Goal: Information Seeking & Learning: Learn about a topic

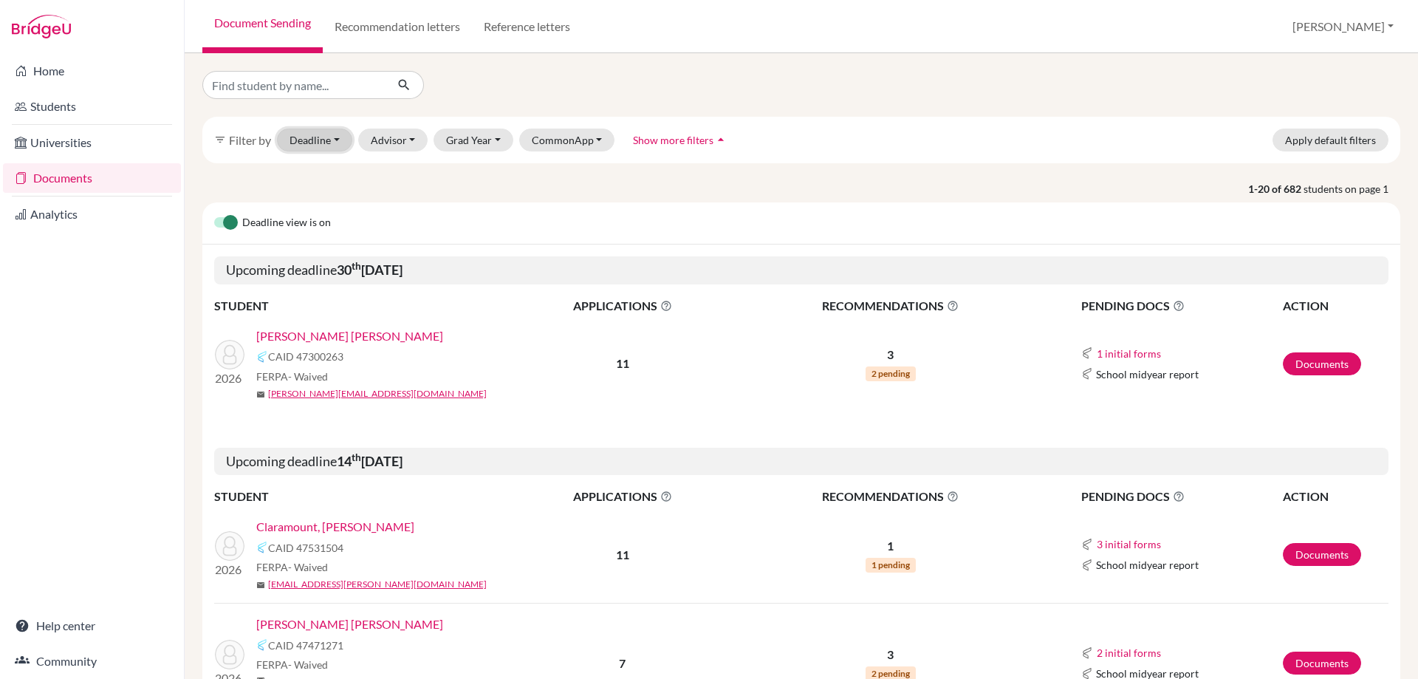
click at [335, 138] on button "Deadline - Select a date range Or double click for a single date selection Toda…" at bounding box center [314, 140] width 75 height 23
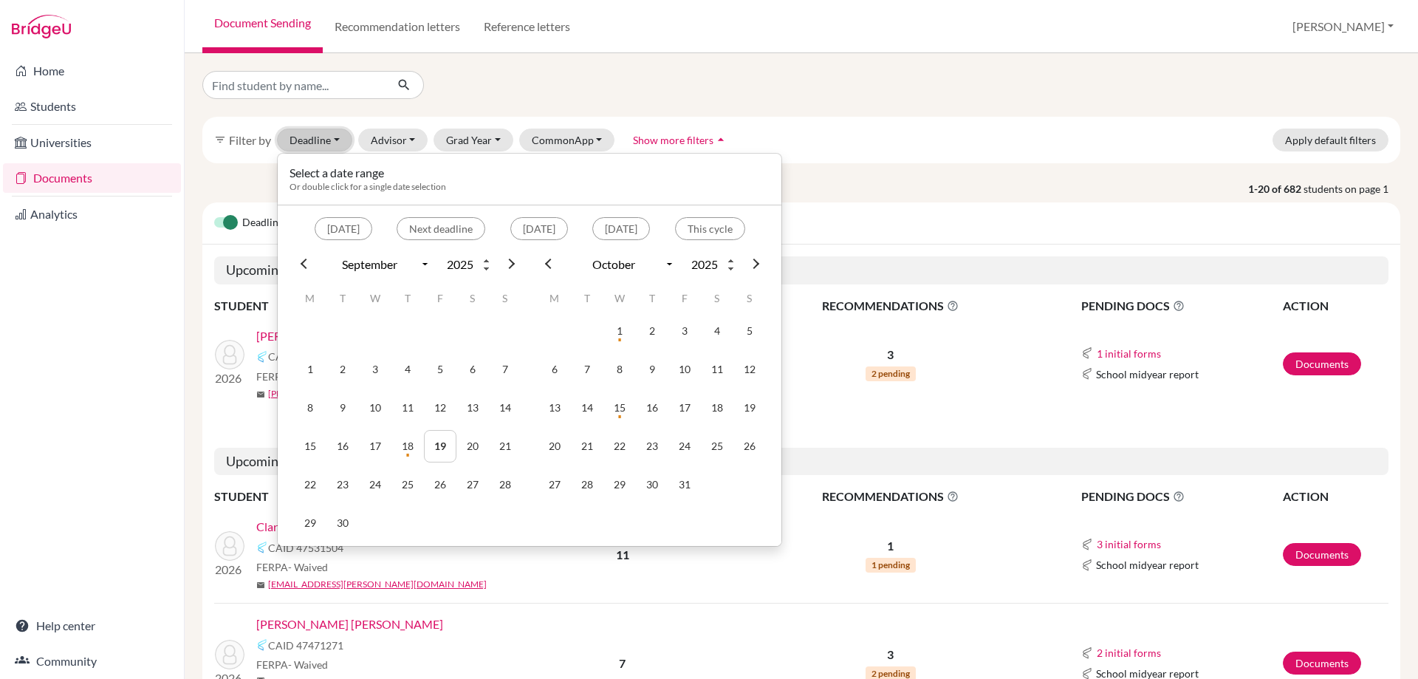
click at [335, 138] on button "Deadline - Select a date range Or double click for a single date selection Toda…" at bounding box center [314, 140] width 75 height 23
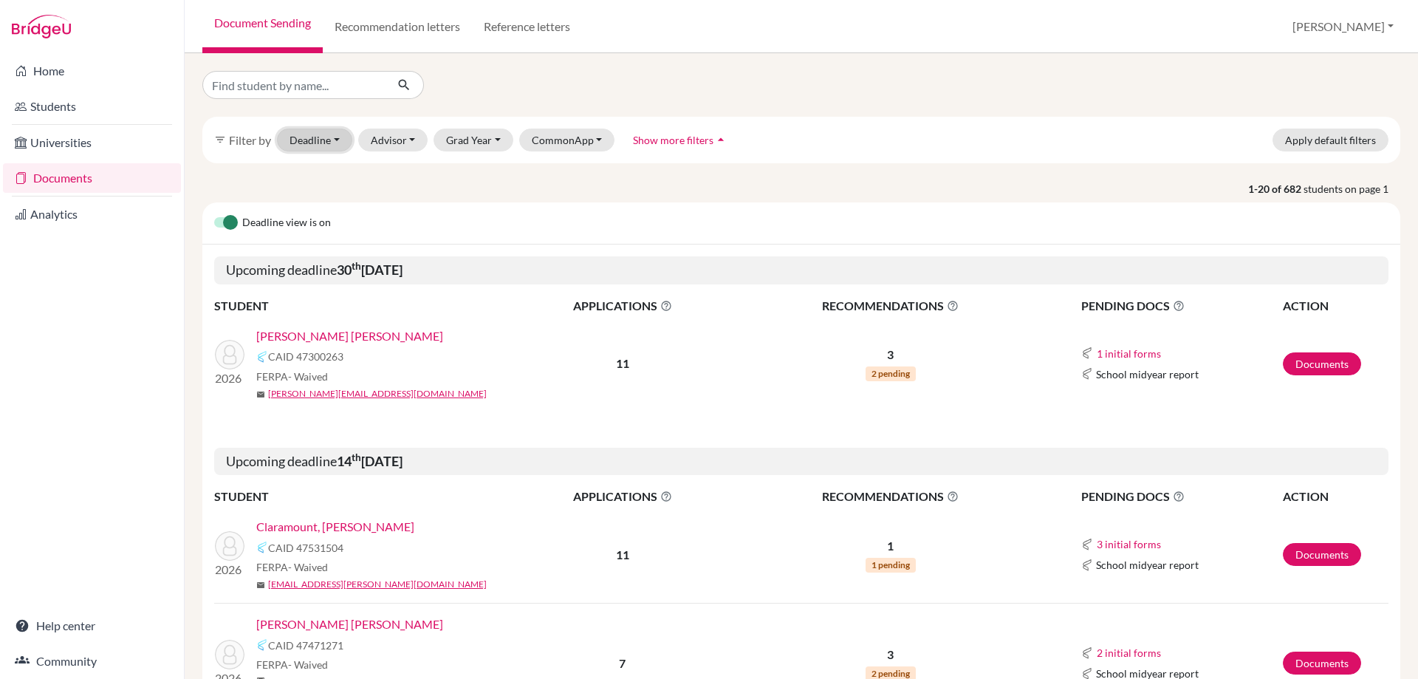
click at [338, 138] on button "Deadline - Select a date range Or double click for a single date selection Toda…" at bounding box center [314, 140] width 75 height 23
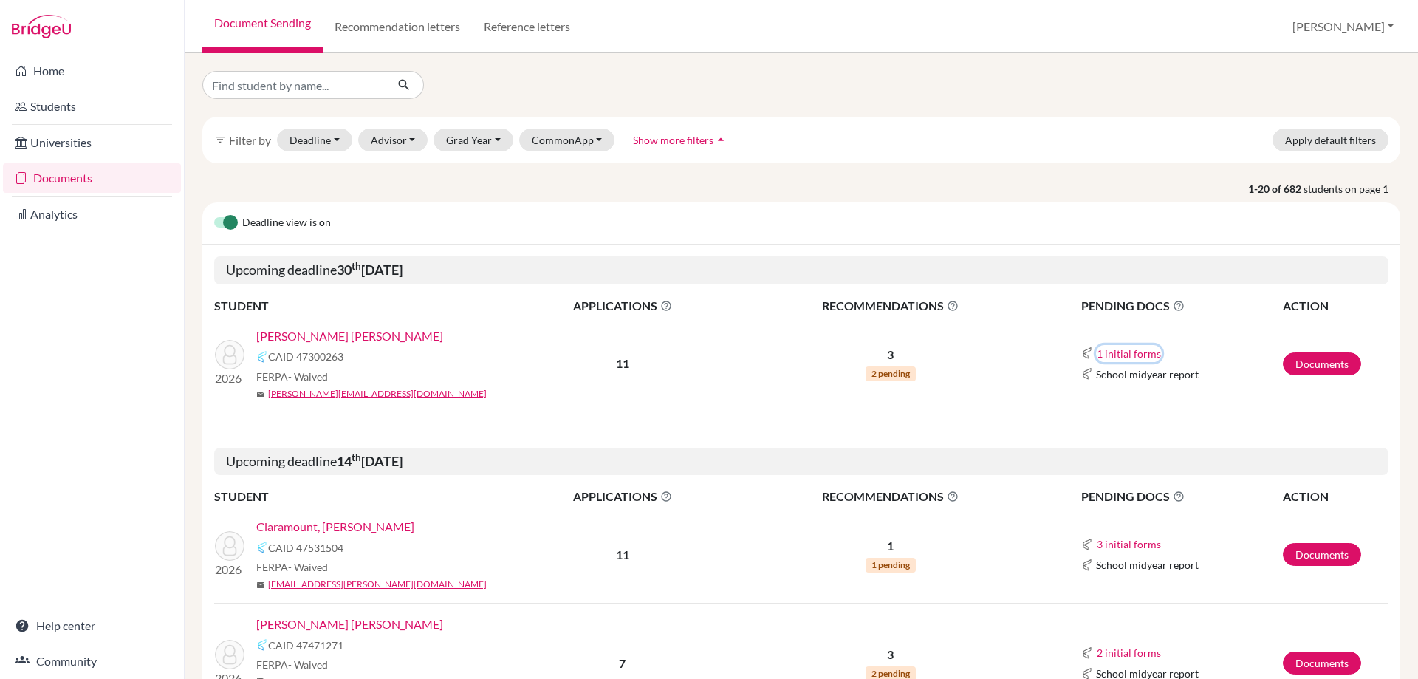
click at [1112, 355] on button "1 initial forms" at bounding box center [1129, 353] width 66 height 17
click at [1111, 380] on div "School report" at bounding box center [1144, 381] width 93 height 16
click at [1305, 363] on link "Documents" at bounding box center [1322, 363] width 78 height 23
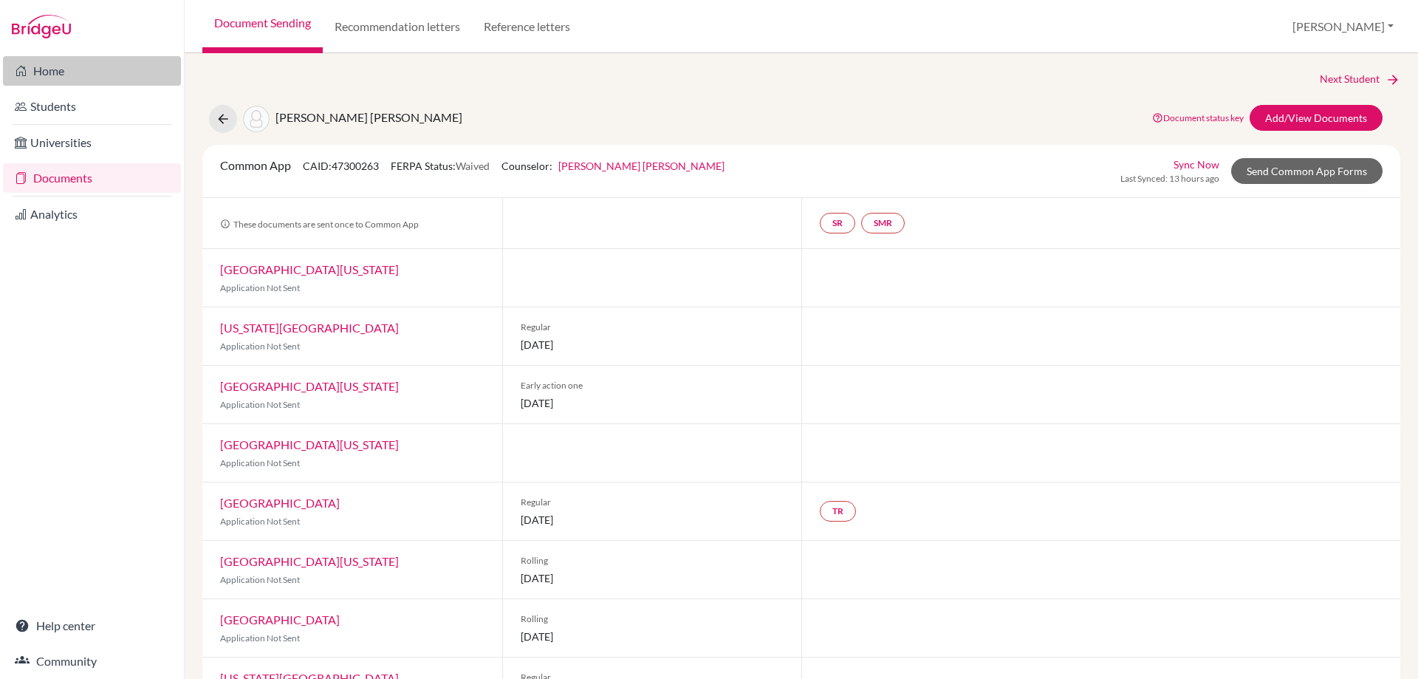
click at [27, 75] on link "Home" at bounding box center [92, 71] width 178 height 30
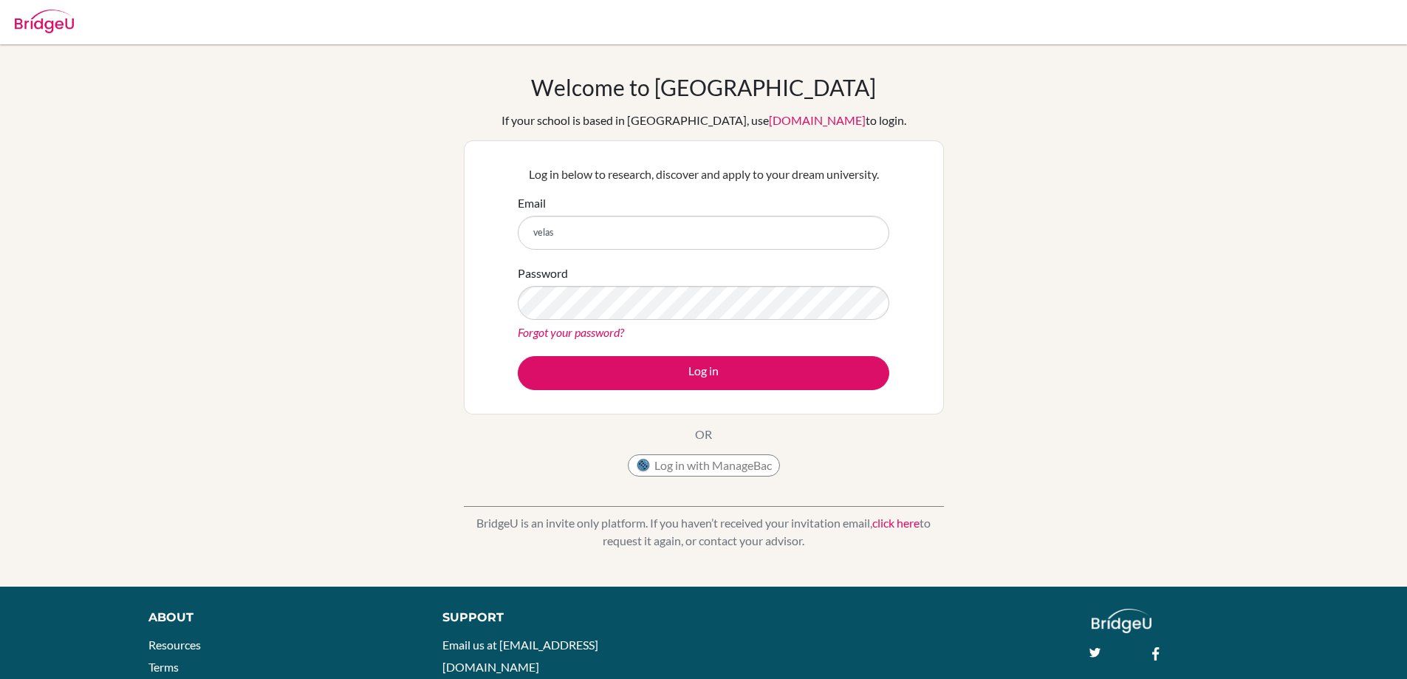
type input "[PERSON_NAME][EMAIL_ADDRESS][PERSON_NAME][DOMAIN_NAME]"
click at [518, 356] on button "Log in" at bounding box center [704, 373] width 372 height 34
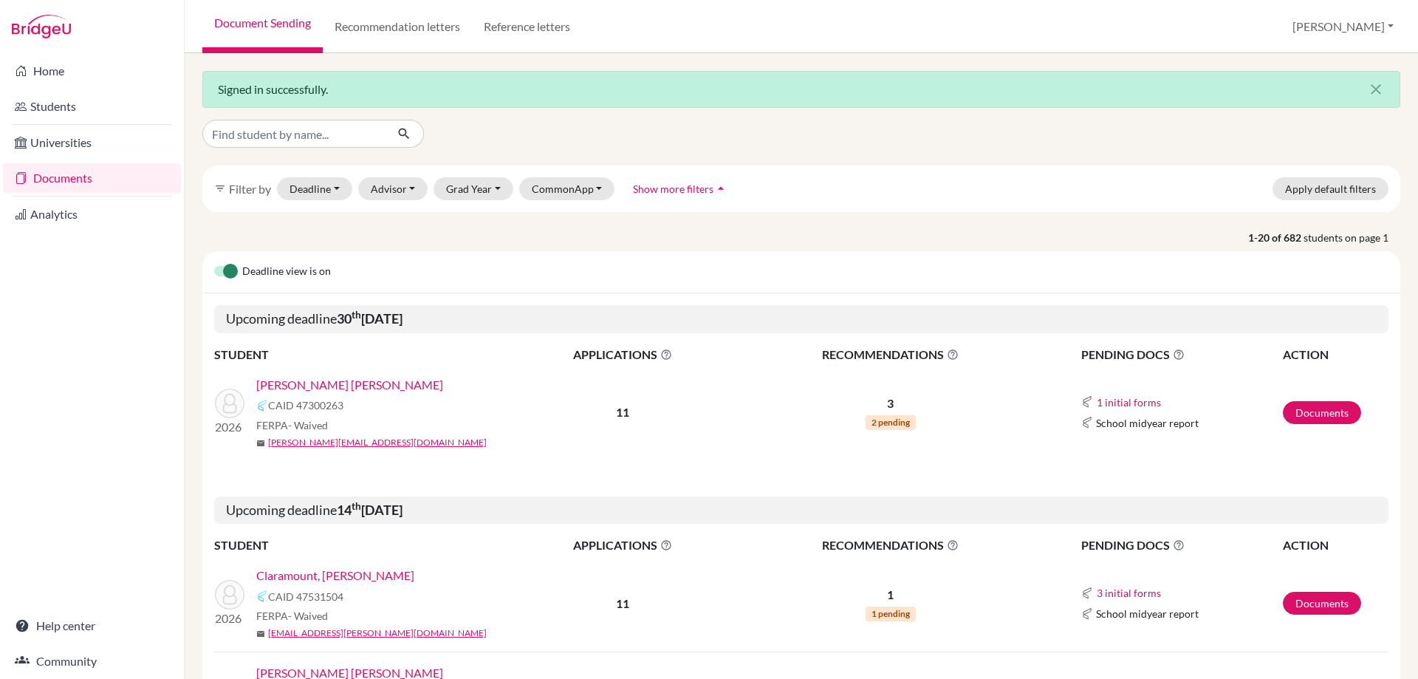
click at [698, 186] on span "Show more filters" at bounding box center [673, 188] width 81 height 13
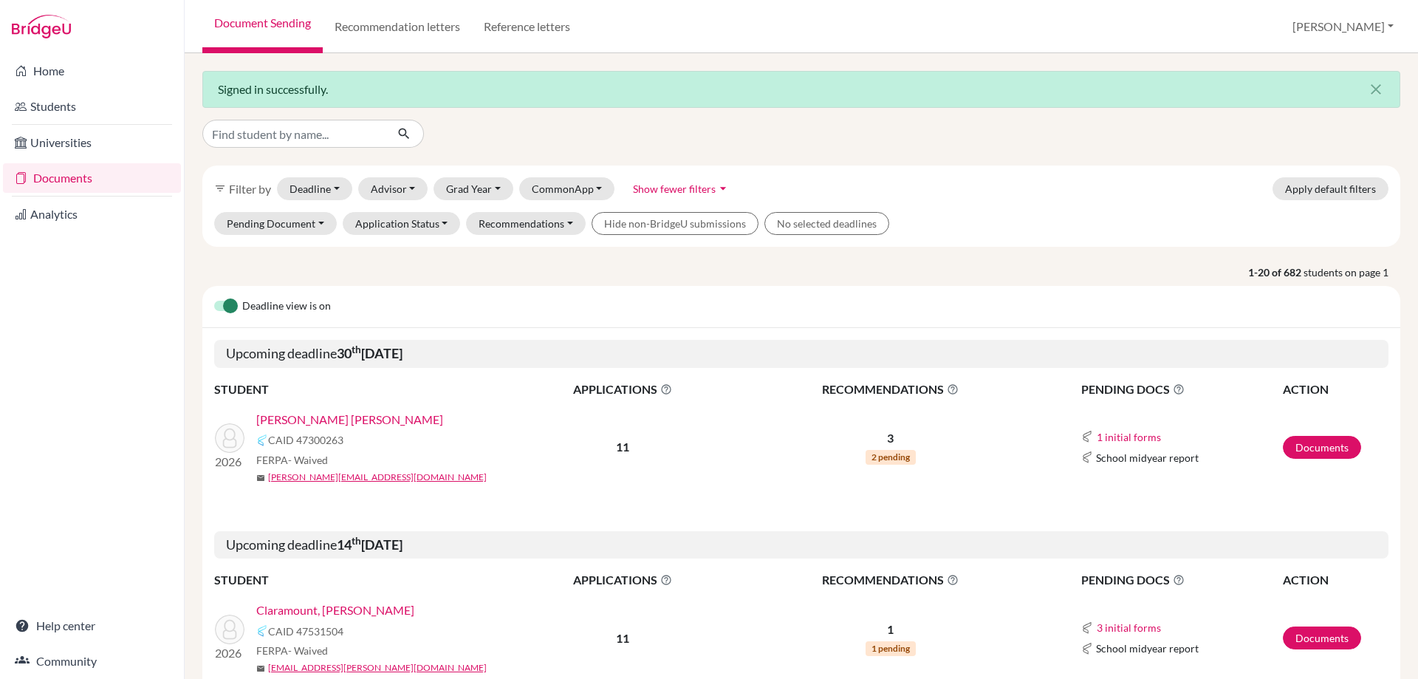
click at [249, 191] on span "Filter by" at bounding box center [250, 189] width 42 height 14
click at [1306, 190] on button "Apply default filters" at bounding box center [1331, 188] width 116 height 23
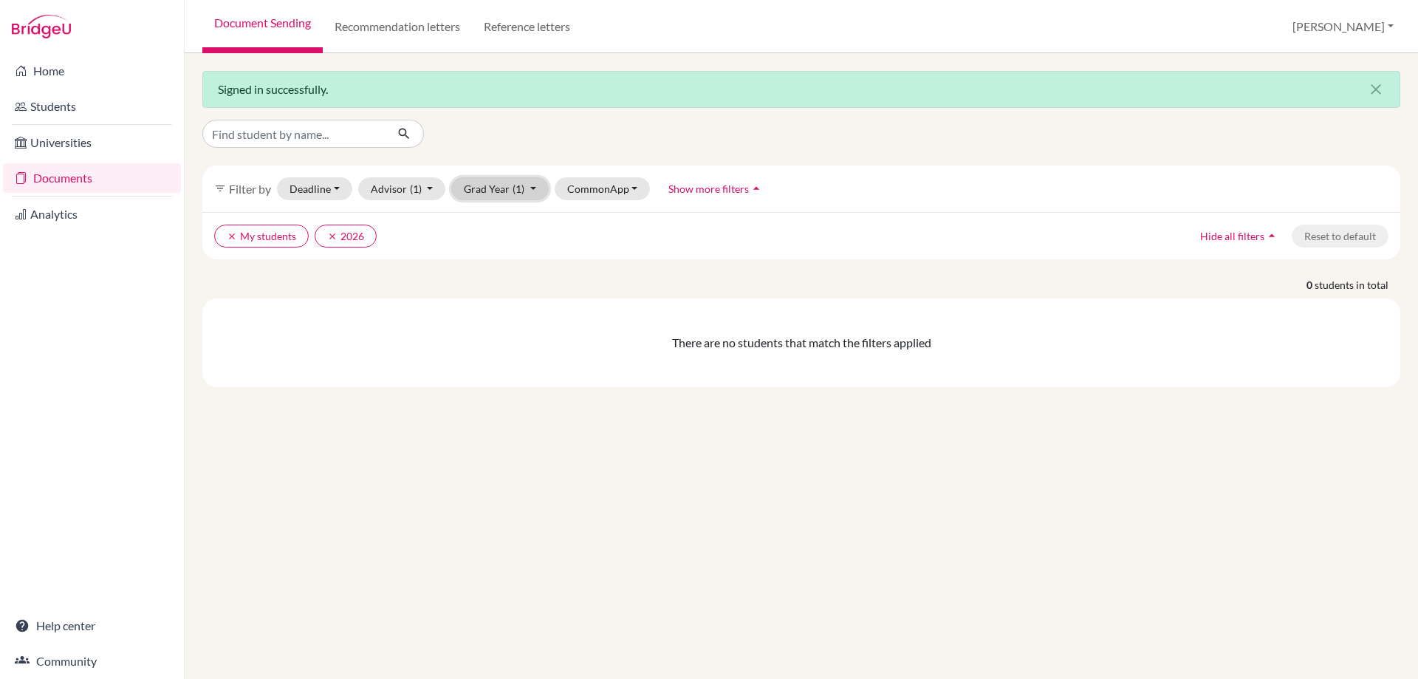
click at [535, 190] on button "Grad Year (1)" at bounding box center [500, 188] width 98 height 23
click at [485, 220] on span "2026" at bounding box center [483, 220] width 27 height 18
click at [228, 236] on icon "clear" at bounding box center [232, 236] width 10 height 10
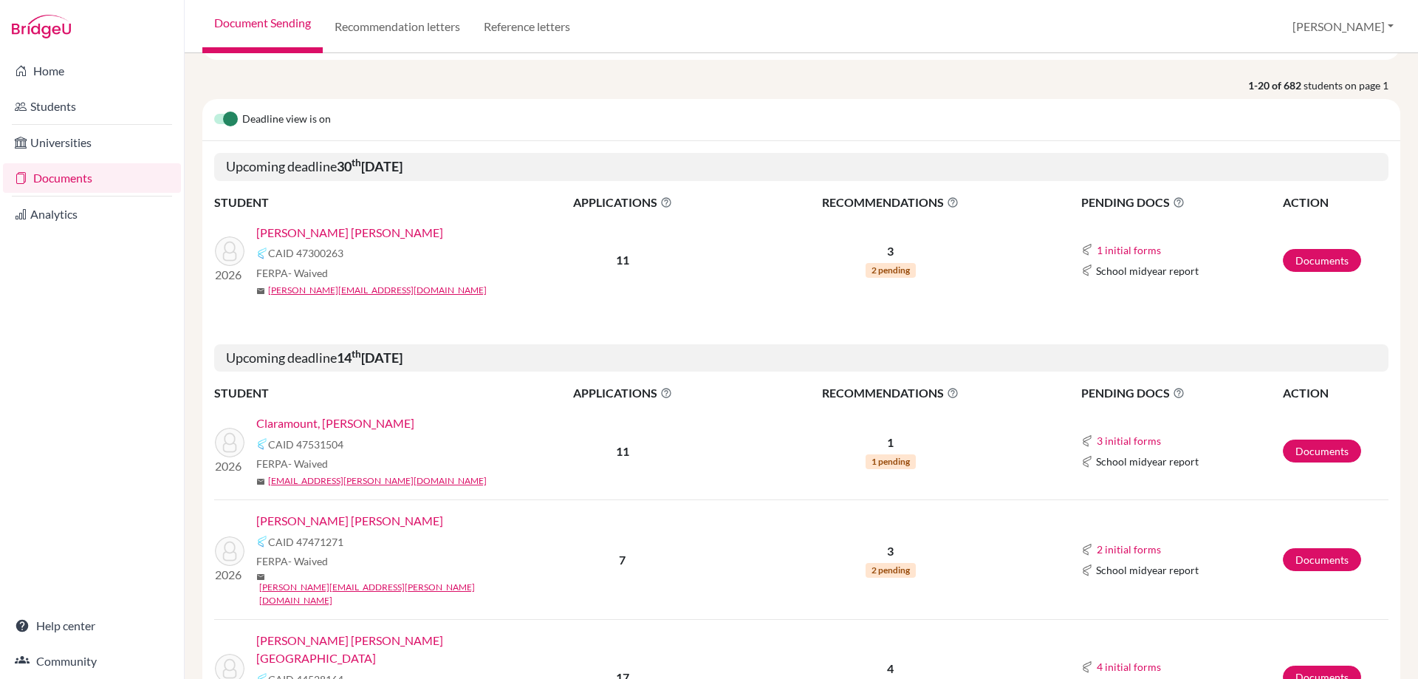
scroll to position [222, 0]
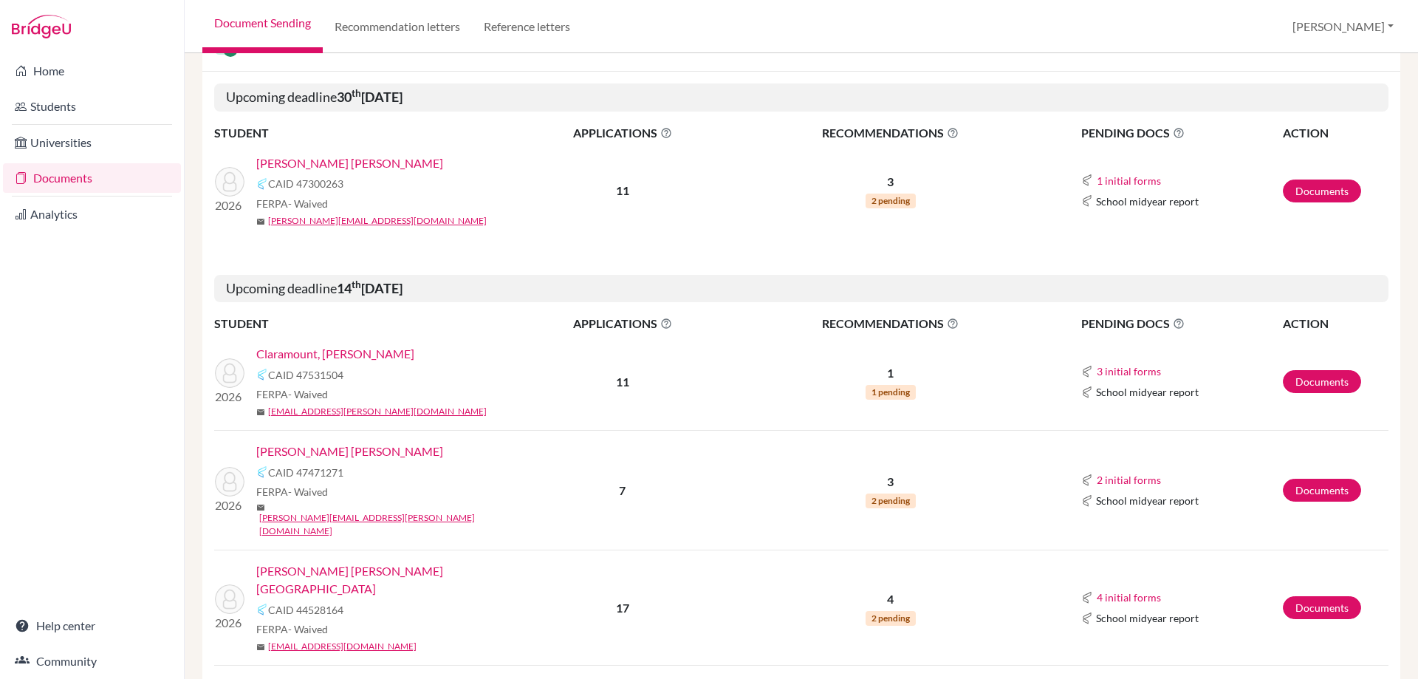
drag, startPoint x: 430, startPoint y: 168, endPoint x: 259, endPoint y: 163, distance: 170.7
click at [259, 163] on div "[PERSON_NAME] [PERSON_NAME]" at bounding box center [388, 163] width 264 height 18
copy link "[PERSON_NAME] [PERSON_NAME]"
drag, startPoint x: 400, startPoint y: 350, endPoint x: 250, endPoint y: 340, distance: 149.6
click at [250, 340] on td "2026 Claramount, [PERSON_NAME] CAID 47531504 FERPA - Waived mail [EMAIL_ADDRESS…" at bounding box center [361, 382] width 295 height 98
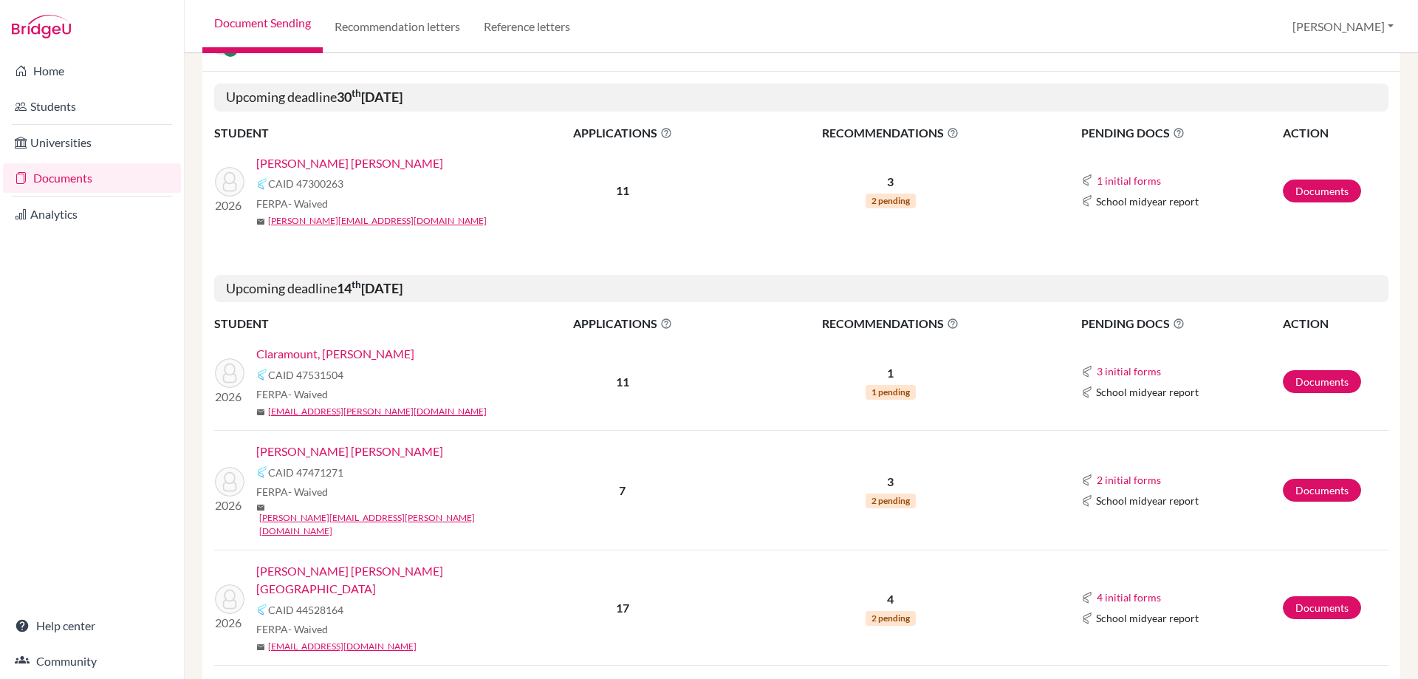
copy link "Claramount, [PERSON_NAME]"
drag, startPoint x: 408, startPoint y: 451, endPoint x: 253, endPoint y: 450, distance: 155.9
click at [253, 450] on div "2026 [PERSON_NAME], [PERSON_NAME] 47471271 FERPA - [PERSON_NAME] [PERSON_NAME][…" at bounding box center [362, 489] width 316 height 95
copy link "[PERSON_NAME] [PERSON_NAME]"
drag, startPoint x: 341, startPoint y: 282, endPoint x: 497, endPoint y: 288, distance: 156.0
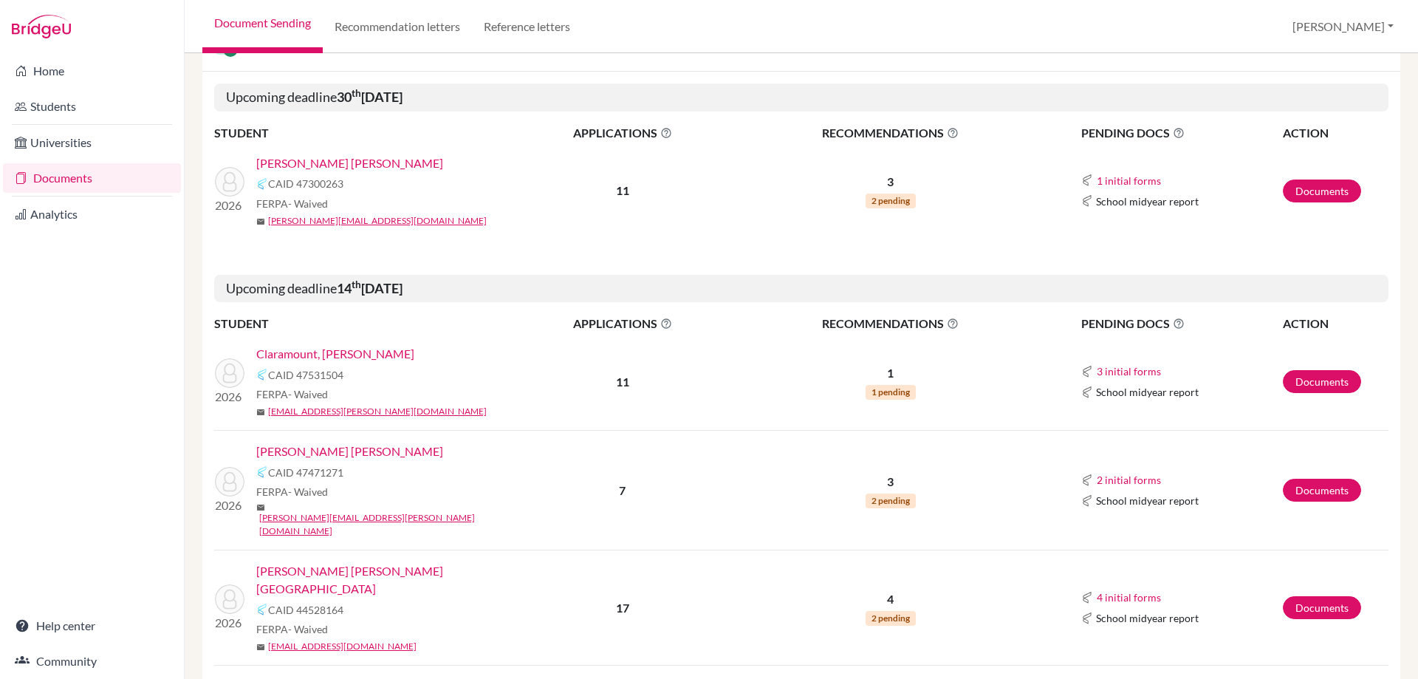
click at [497, 288] on h5 "Upcoming deadline [DATE]" at bounding box center [801, 289] width 1174 height 28
copy b "[DATE]"
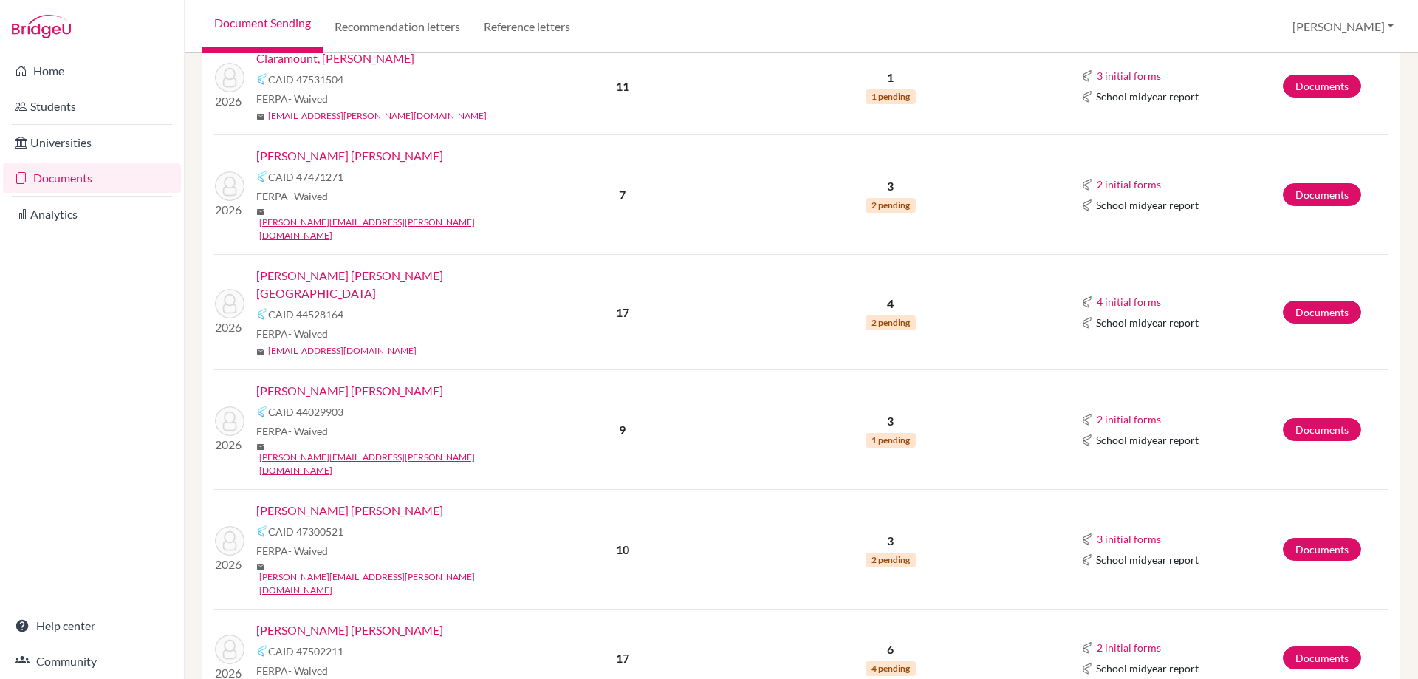
scroll to position [591, 0]
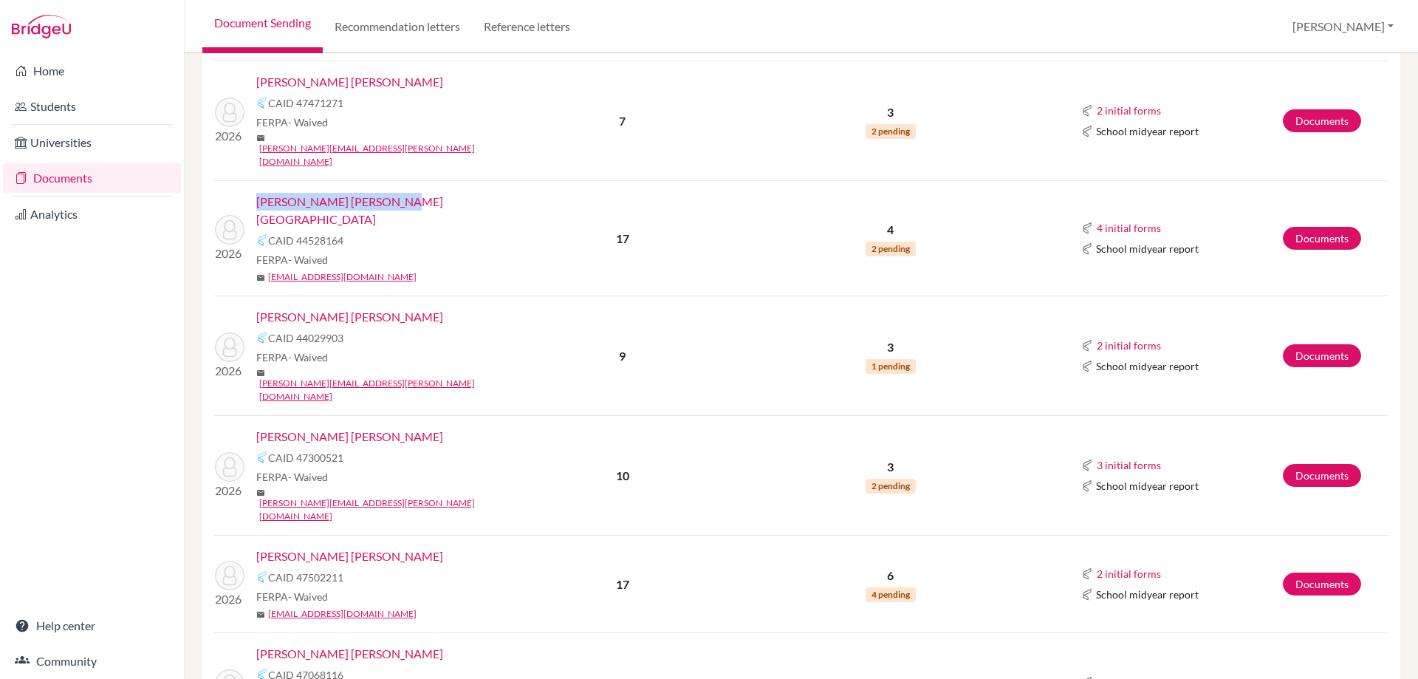
drag, startPoint x: 254, startPoint y: 177, endPoint x: 386, endPoint y: 182, distance: 131.6
click at [386, 193] on div "2026 [PERSON_NAME], [PERSON_NAME] 44528164 FERPA - Waived mail [EMAIL_ADDRESS][…" at bounding box center [362, 238] width 316 height 91
copy link "[PERSON_NAME] [PERSON_NAME][GEOGRAPHIC_DATA]"
drag, startPoint x: 367, startPoint y: 273, endPoint x: 259, endPoint y: 274, distance: 107.8
click at [259, 308] on div "[PERSON_NAME] [PERSON_NAME]" at bounding box center [388, 317] width 264 height 18
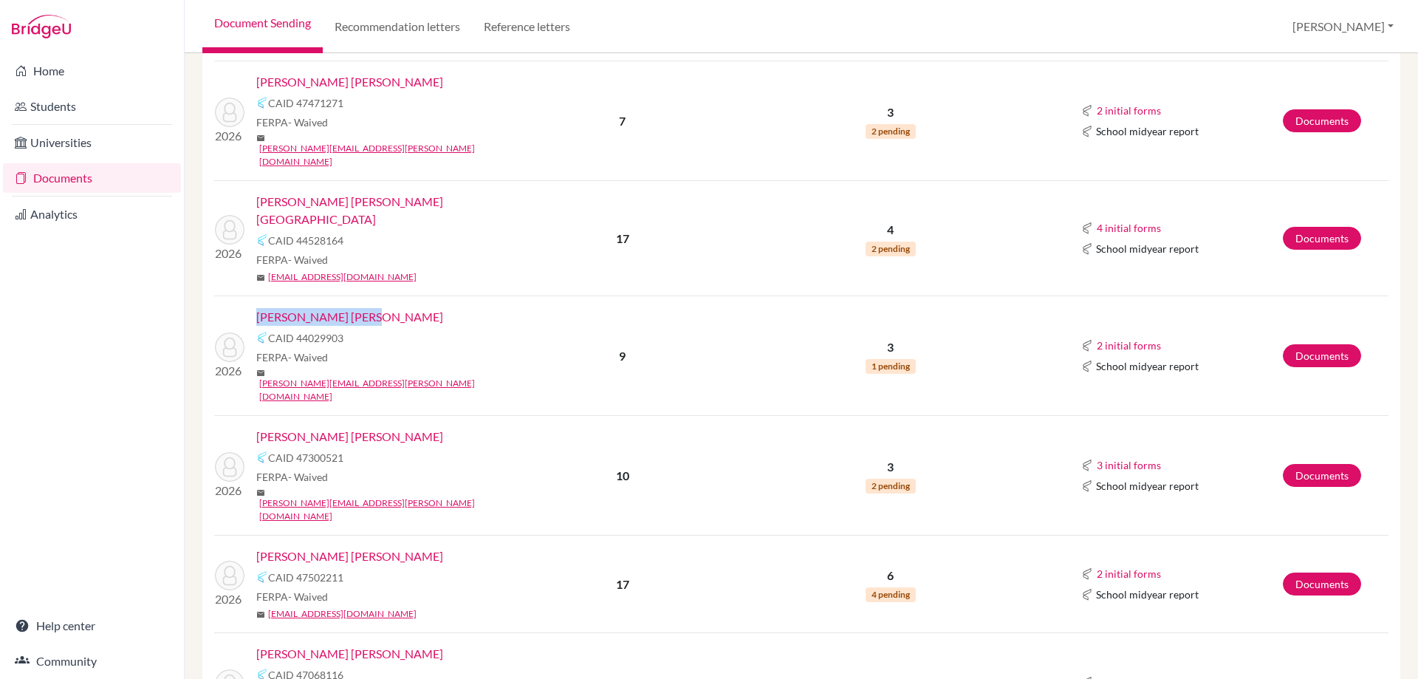
copy link "[PERSON_NAME] [PERSON_NAME]"
drag, startPoint x: 393, startPoint y: 375, endPoint x: 258, endPoint y: 377, distance: 135.2
click at [258, 428] on div "[PERSON_NAME] [PERSON_NAME]" at bounding box center [388, 437] width 264 height 18
copy link "[PERSON_NAME] [PERSON_NAME]"
drag, startPoint x: 346, startPoint y: 472, endPoint x: 258, endPoint y: 477, distance: 88.8
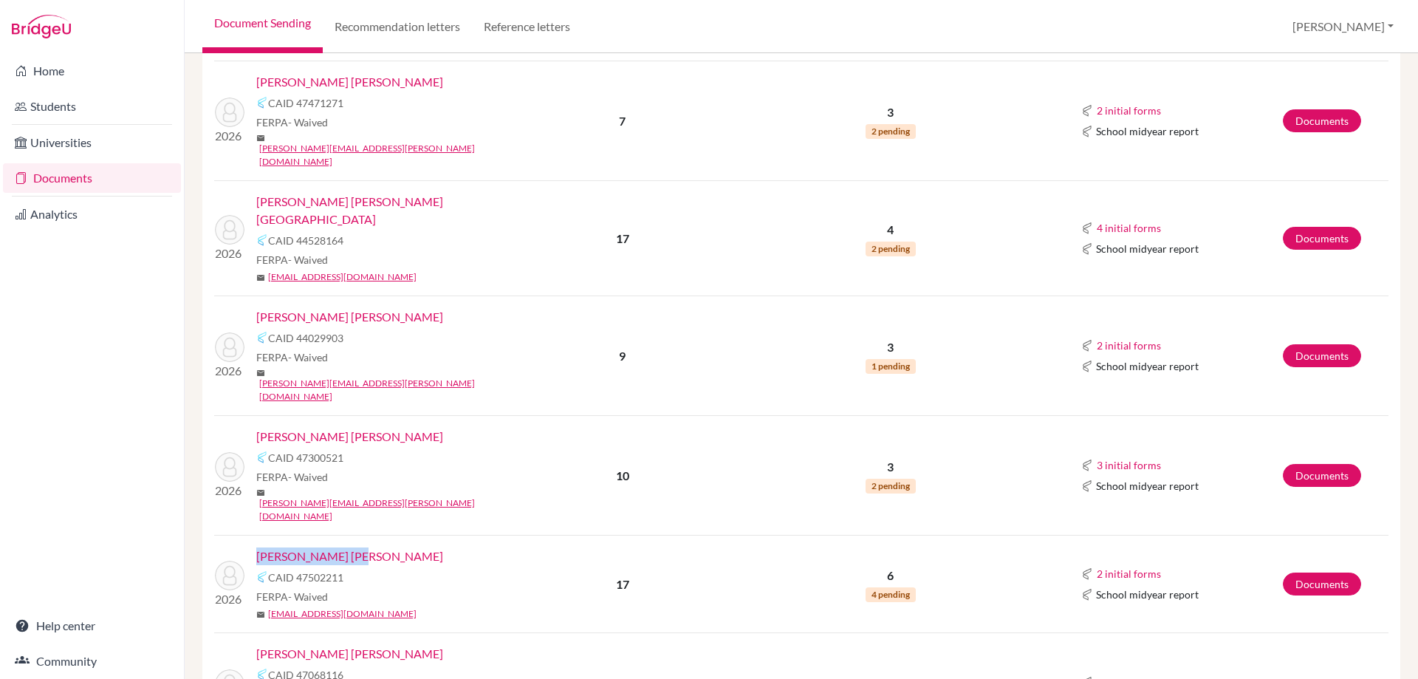
click at [258, 547] on div "[PERSON_NAME] [PERSON_NAME]" at bounding box center [388, 556] width 264 height 18
copy link "[PERSON_NAME] [PERSON_NAME]"
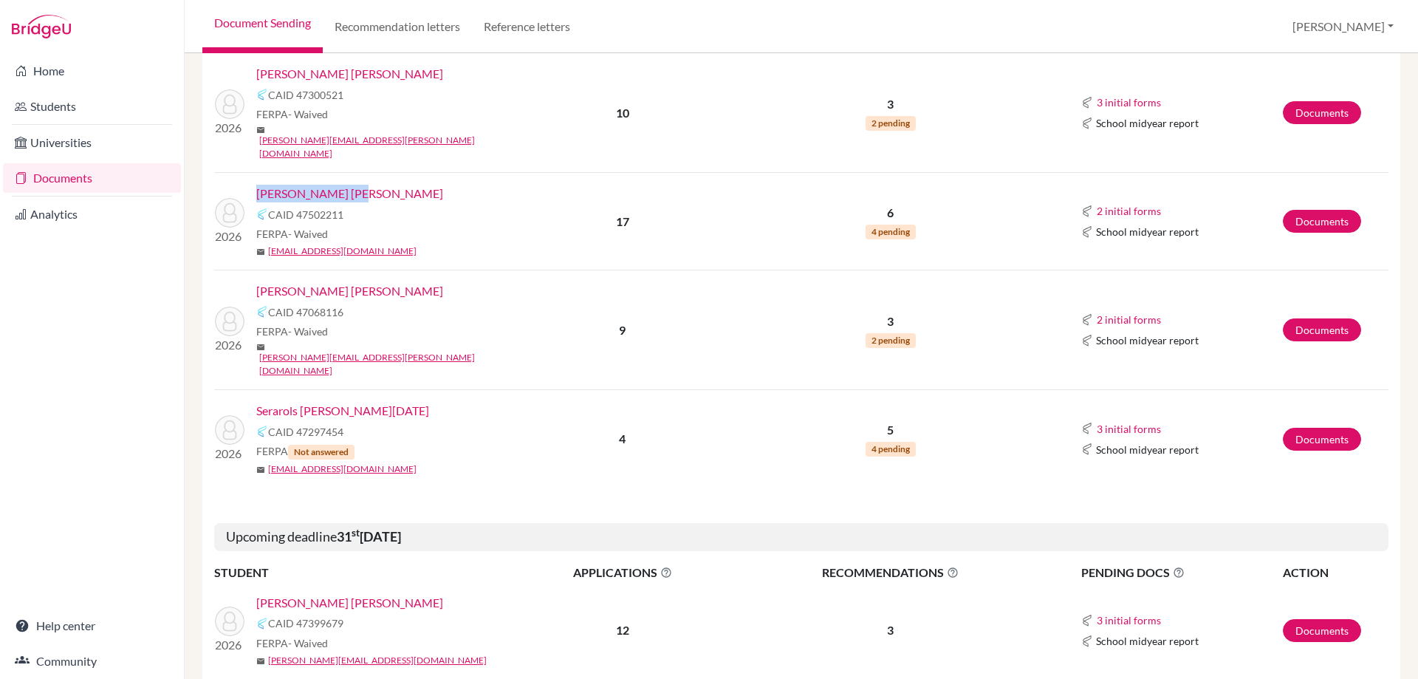
scroll to position [960, 0]
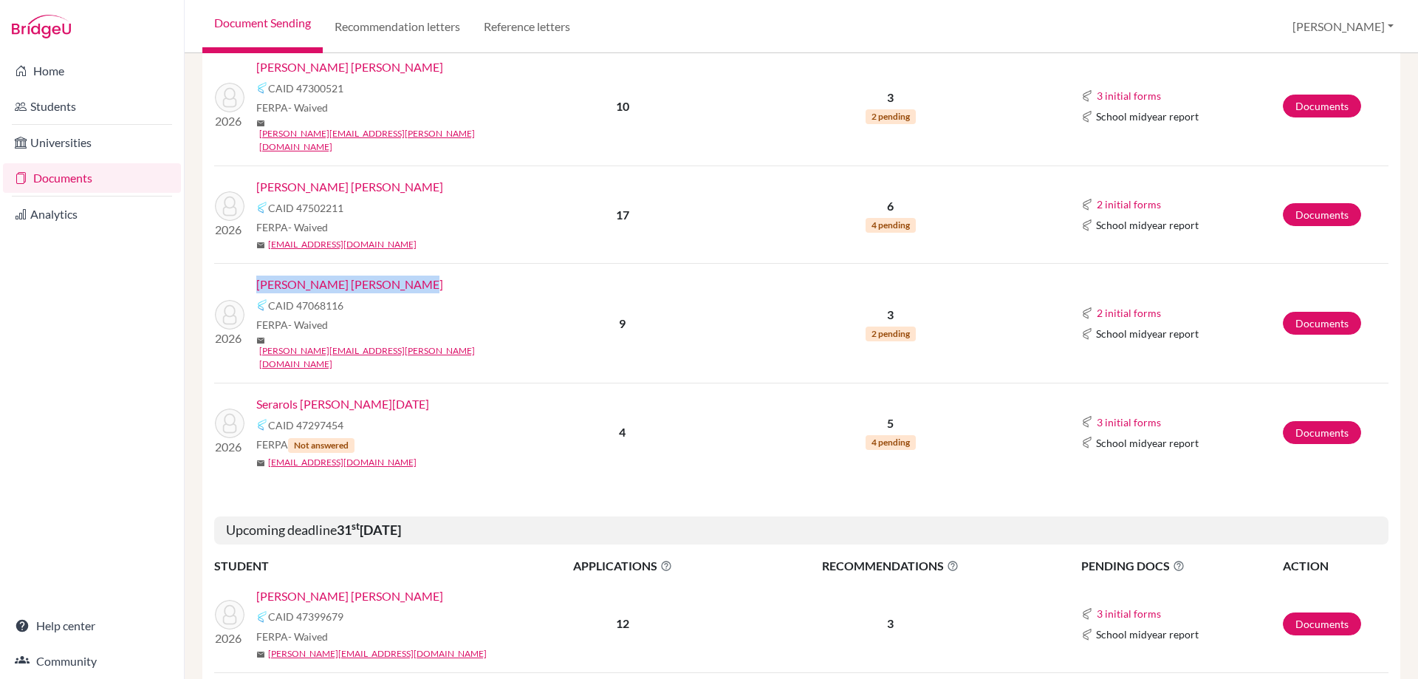
drag, startPoint x: 253, startPoint y: 199, endPoint x: 410, endPoint y: 204, distance: 157.4
click at [410, 276] on div "2026 [PERSON_NAME] [PERSON_NAME] 47068116 FERPA - Waived mail [PERSON_NAME][EMA…" at bounding box center [362, 323] width 316 height 95
copy link "[PERSON_NAME] [PERSON_NAME]"
drag, startPoint x: 255, startPoint y: 293, endPoint x: 383, endPoint y: 297, distance: 128.6
click at [383, 395] on div "2026 [PERSON_NAME][DATE] 47297454 FERPA Not answered mail [EMAIL_ADDRESS][DOMAI…" at bounding box center [362, 432] width 316 height 74
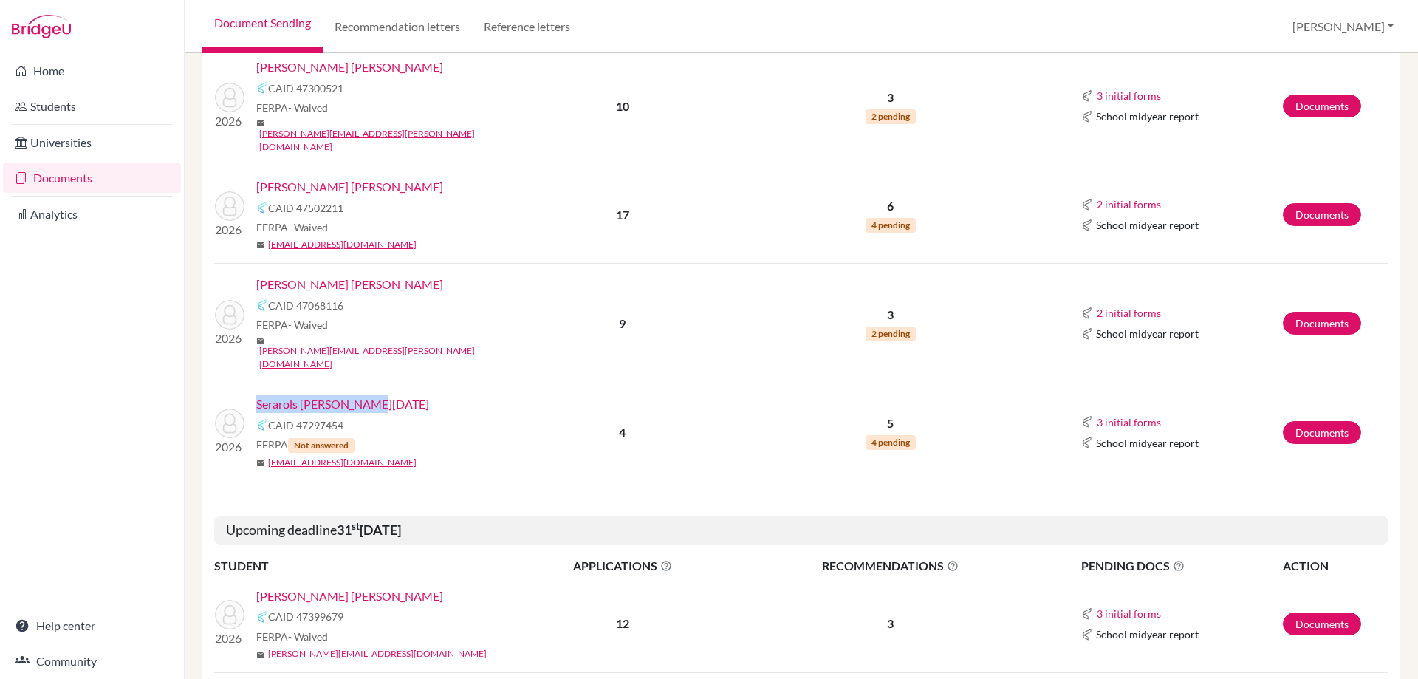
copy link "Serarols [PERSON_NAME][DATE]"
drag, startPoint x: 338, startPoint y: 424, endPoint x: 459, endPoint y: 418, distance: 121.3
click at [459, 516] on h5 "Upcoming deadline [DATE]" at bounding box center [801, 530] width 1174 height 28
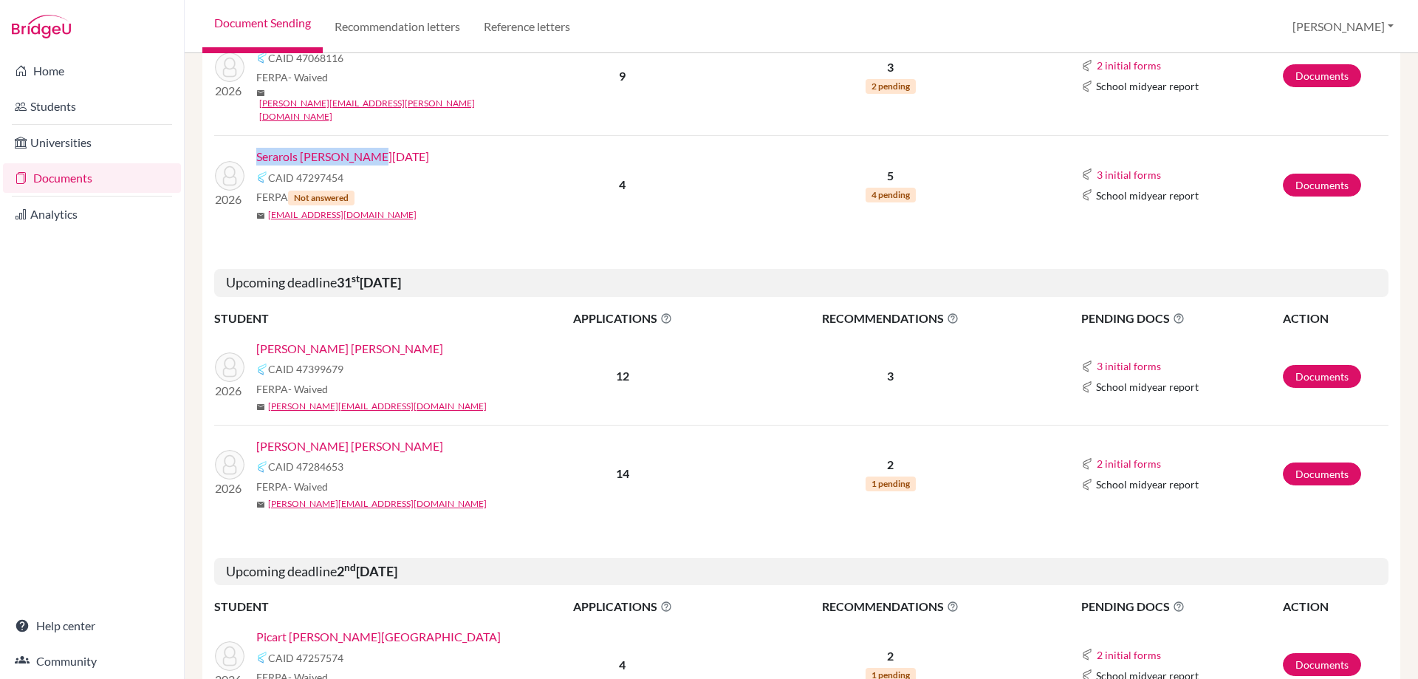
scroll to position [1182, 0]
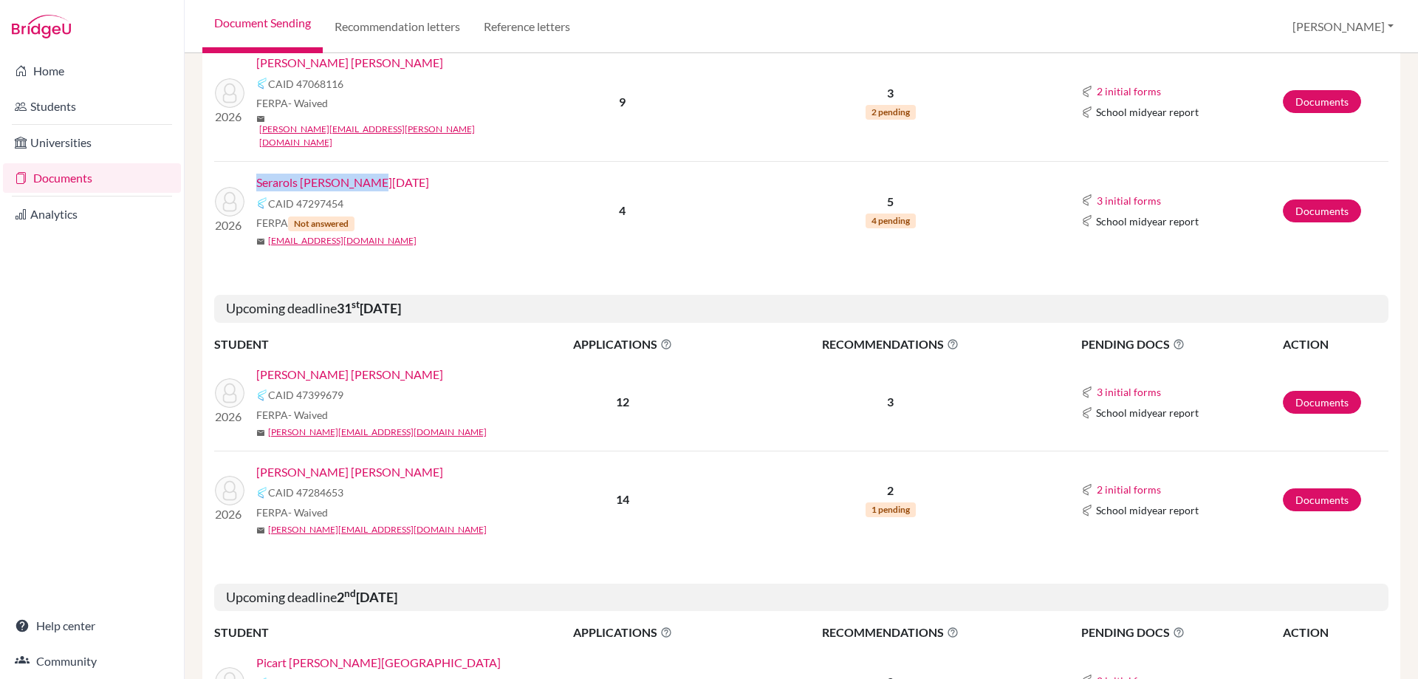
drag, startPoint x: 255, startPoint y: 268, endPoint x: 437, endPoint y: 264, distance: 181.8
click at [437, 366] on div "2026 [PERSON_NAME] [PERSON_NAME] 47399679 FERPA - Waived mail [PERSON_NAME][EMA…" at bounding box center [362, 402] width 316 height 73
drag, startPoint x: 255, startPoint y: 363, endPoint x: 442, endPoint y: 363, distance: 186.9
click at [442, 463] on div "2026 [PERSON_NAME] [PERSON_NAME] [PERSON_NAME] 47284653 FERPA - Waived mail [PE…" at bounding box center [362, 499] width 316 height 73
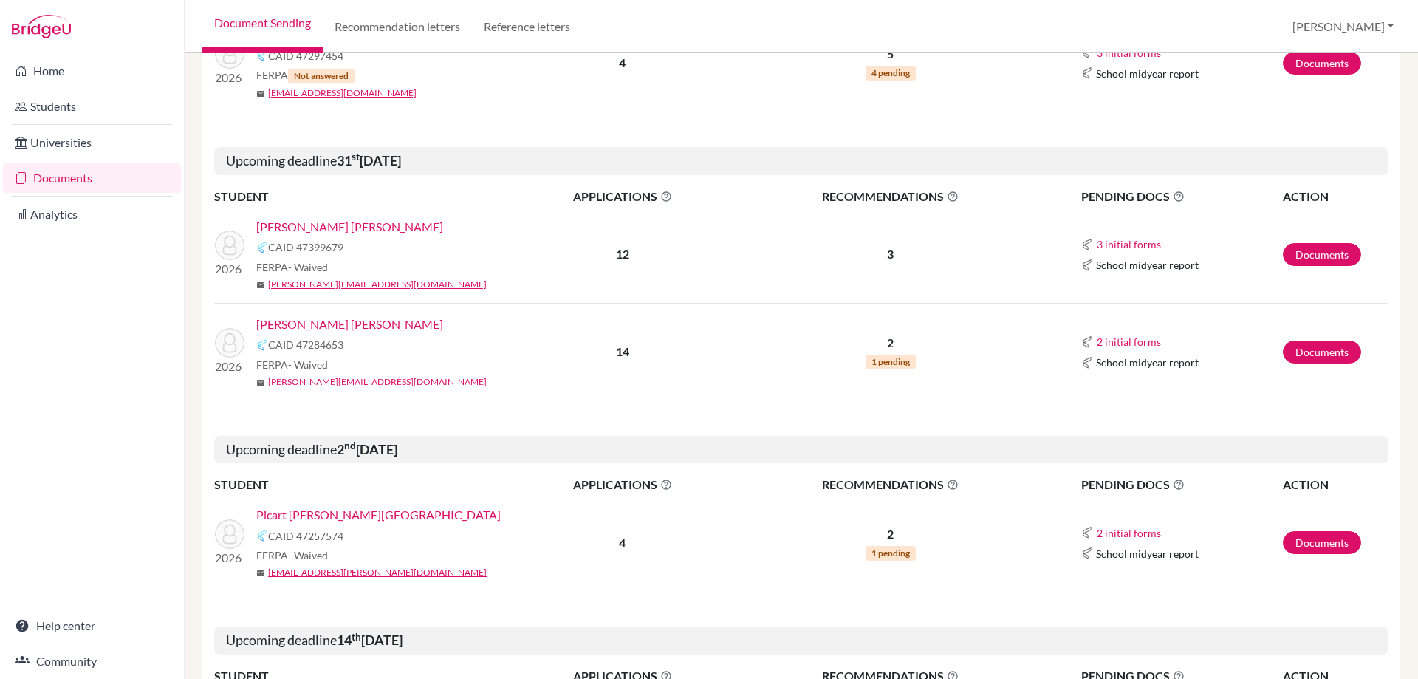
scroll to position [1403, 0]
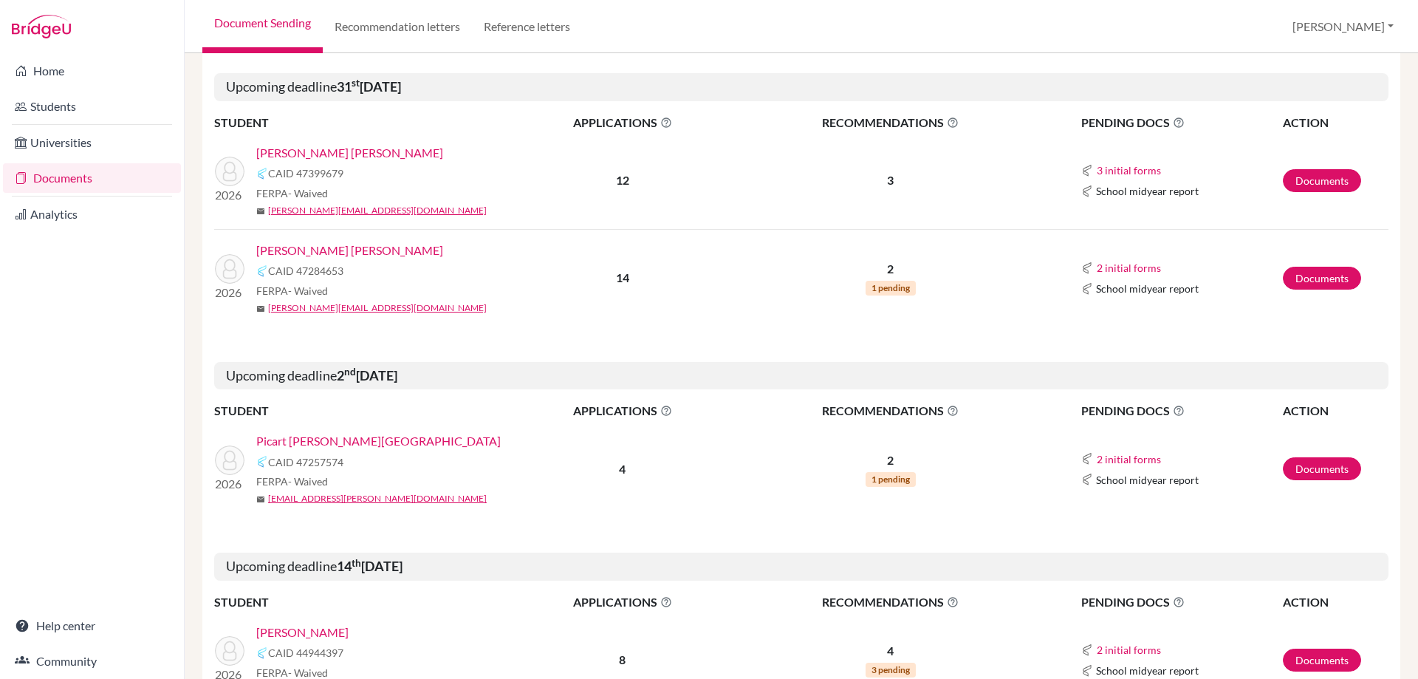
drag, startPoint x: 341, startPoint y: 269, endPoint x: 505, endPoint y: 265, distance: 163.3
click at [505, 362] on h5 "Upcoming deadline [DATE]" at bounding box center [801, 376] width 1174 height 28
drag, startPoint x: 256, startPoint y: 333, endPoint x: 380, endPoint y: 335, distance: 124.8
click at [380, 432] on div "2026 Picart [PERSON_NAME] CAID 47257574 FERPA - Waived mail [EMAIL_ADDRESS][PER…" at bounding box center [362, 468] width 316 height 73
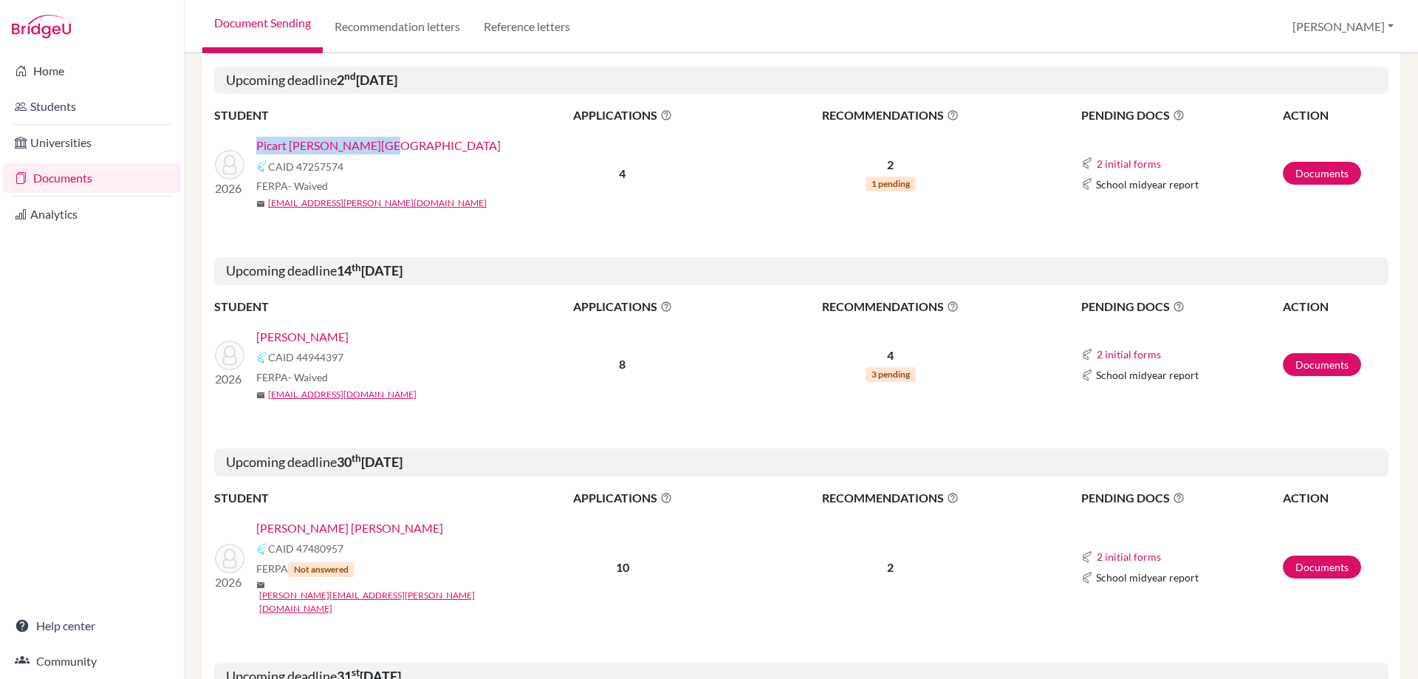
scroll to position [1773, 0]
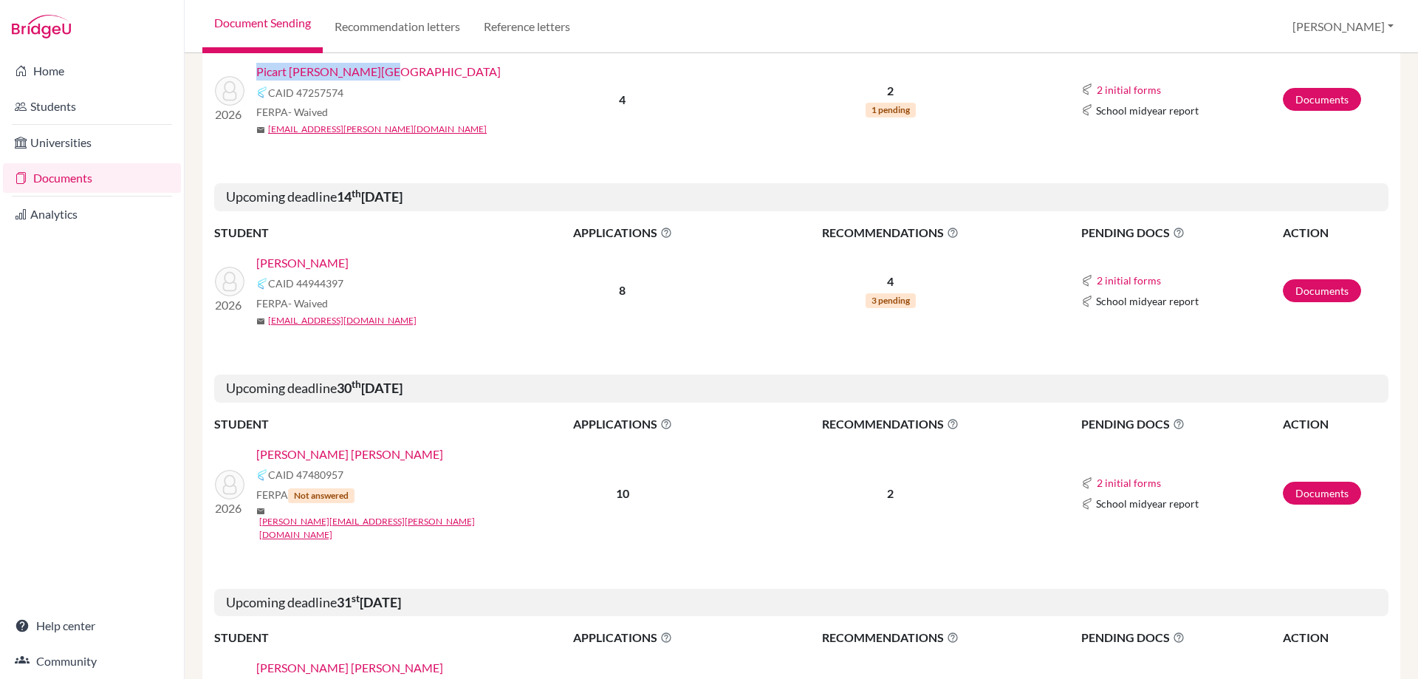
drag, startPoint x: 341, startPoint y: 90, endPoint x: 471, endPoint y: 100, distance: 130.4
click at [471, 183] on h5 "Upcoming deadline [DATE]" at bounding box center [801, 197] width 1174 height 28
drag, startPoint x: 386, startPoint y: 157, endPoint x: 252, endPoint y: 162, distance: 134.5
click at [252, 254] on div "2026 [PERSON_NAME] 44944397 FERPA - Waived mail [EMAIL_ADDRESS][DOMAIN_NAME]" at bounding box center [362, 290] width 316 height 73
click at [395, 254] on div "[PERSON_NAME]" at bounding box center [388, 263] width 264 height 18
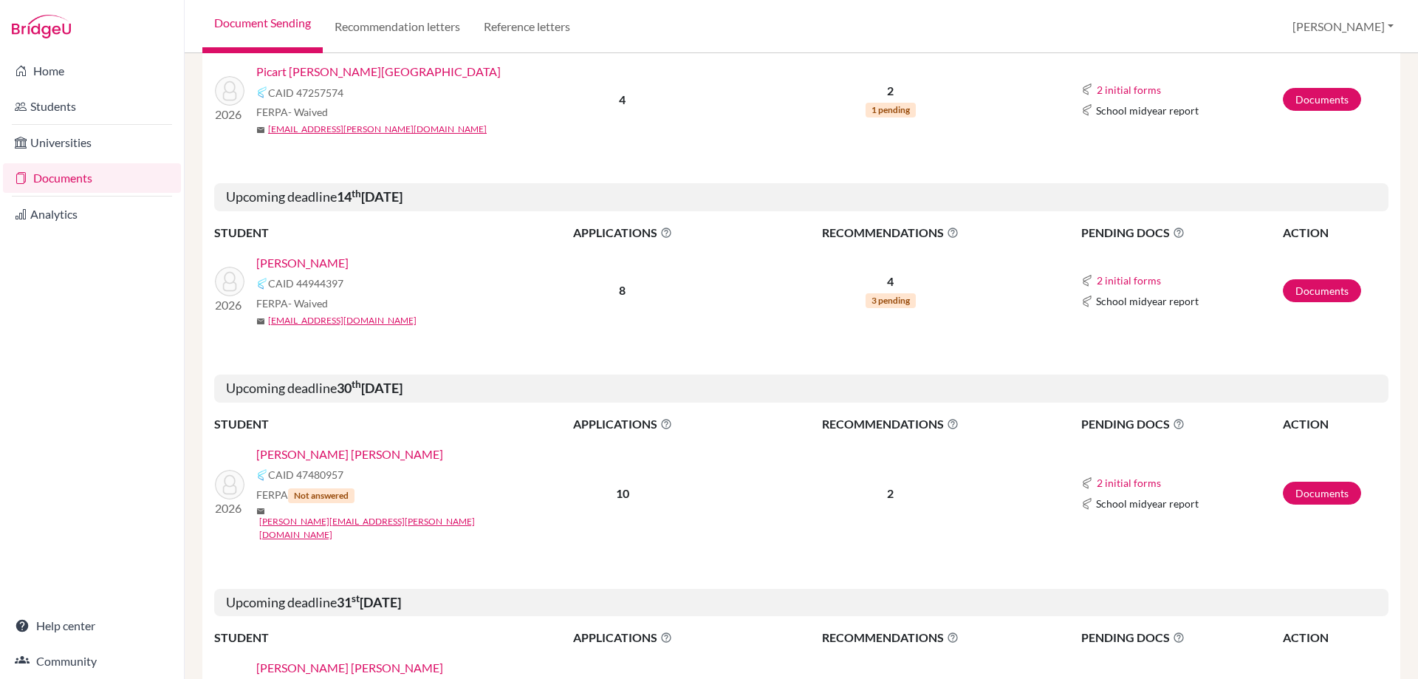
drag, startPoint x: 393, startPoint y: 157, endPoint x: 259, endPoint y: 162, distance: 133.8
click at [259, 254] on div "[PERSON_NAME]" at bounding box center [388, 263] width 264 height 18
drag, startPoint x: 342, startPoint y: 281, endPoint x: 474, endPoint y: 279, distance: 132.2
click at [474, 374] on h5 "Upcoming deadline [DATE]" at bounding box center [801, 388] width 1174 height 28
drag, startPoint x: 254, startPoint y: 349, endPoint x: 383, endPoint y: 343, distance: 129.4
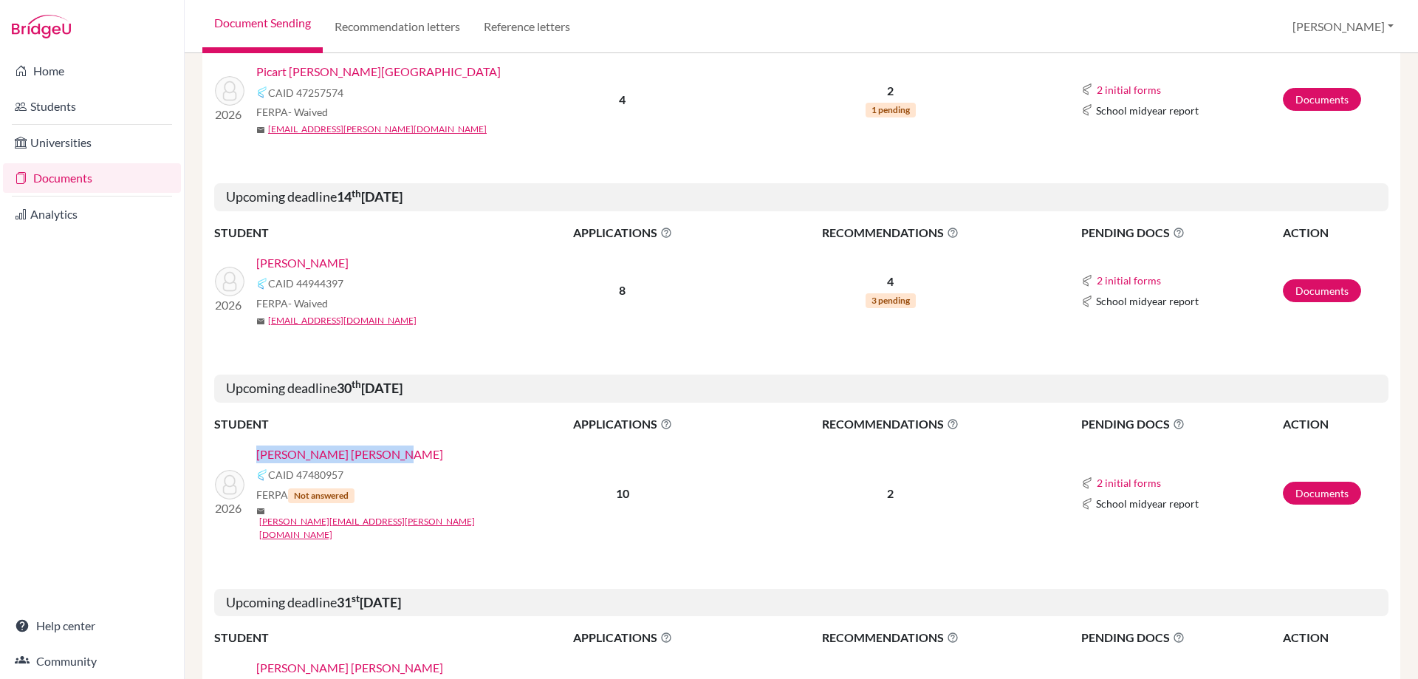
click at [383, 445] on div "2026 [PERSON_NAME] [PERSON_NAME] 47480957 FERPA Not answered mail [PERSON_NAME]…" at bounding box center [362, 493] width 316 height 96
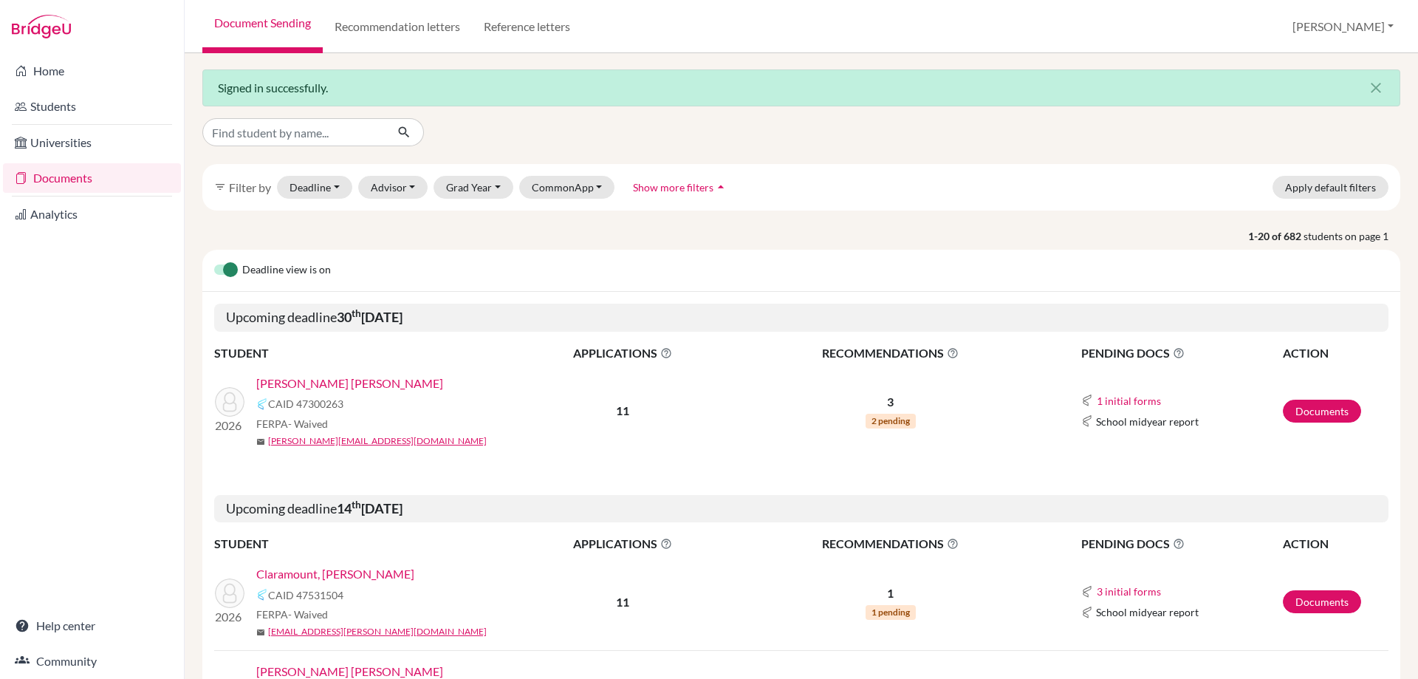
scroll to position [0, 0]
click at [682, 194] on span "Show more filters" at bounding box center [673, 188] width 81 height 13
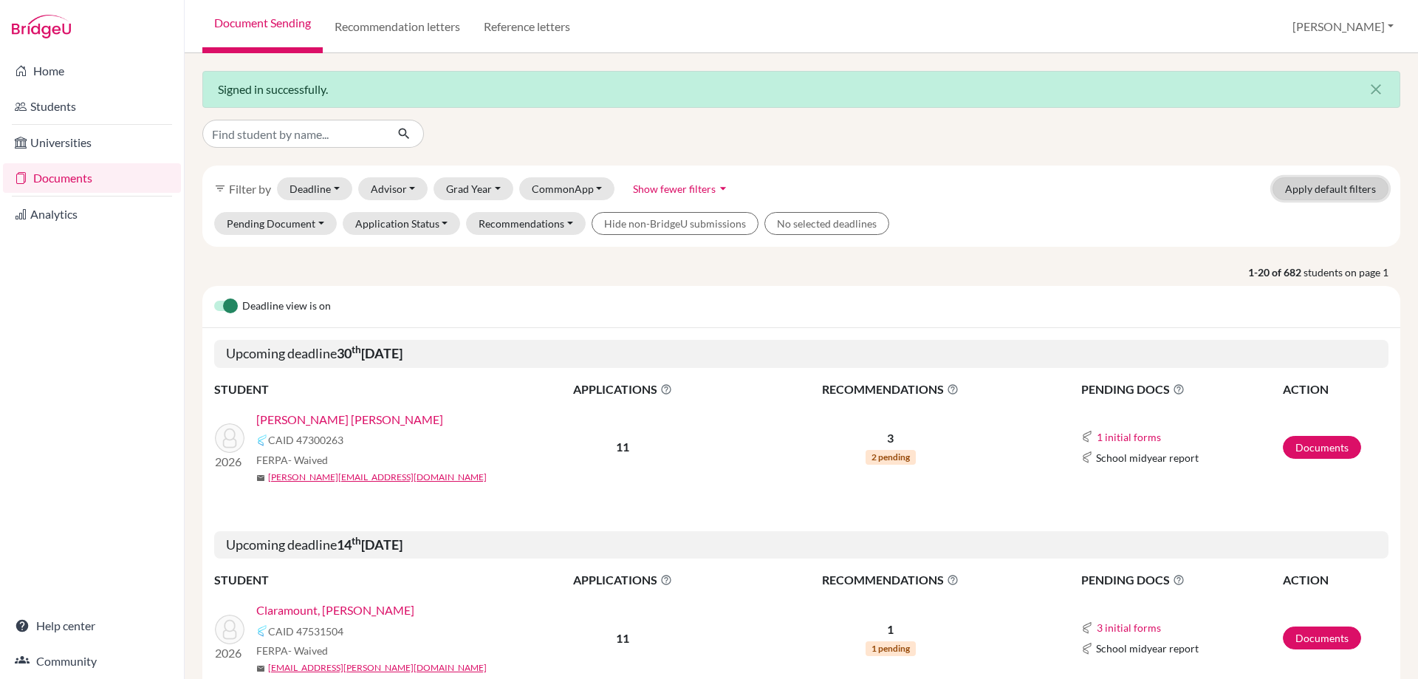
click at [1355, 193] on button "Apply default filters" at bounding box center [1331, 188] width 116 height 23
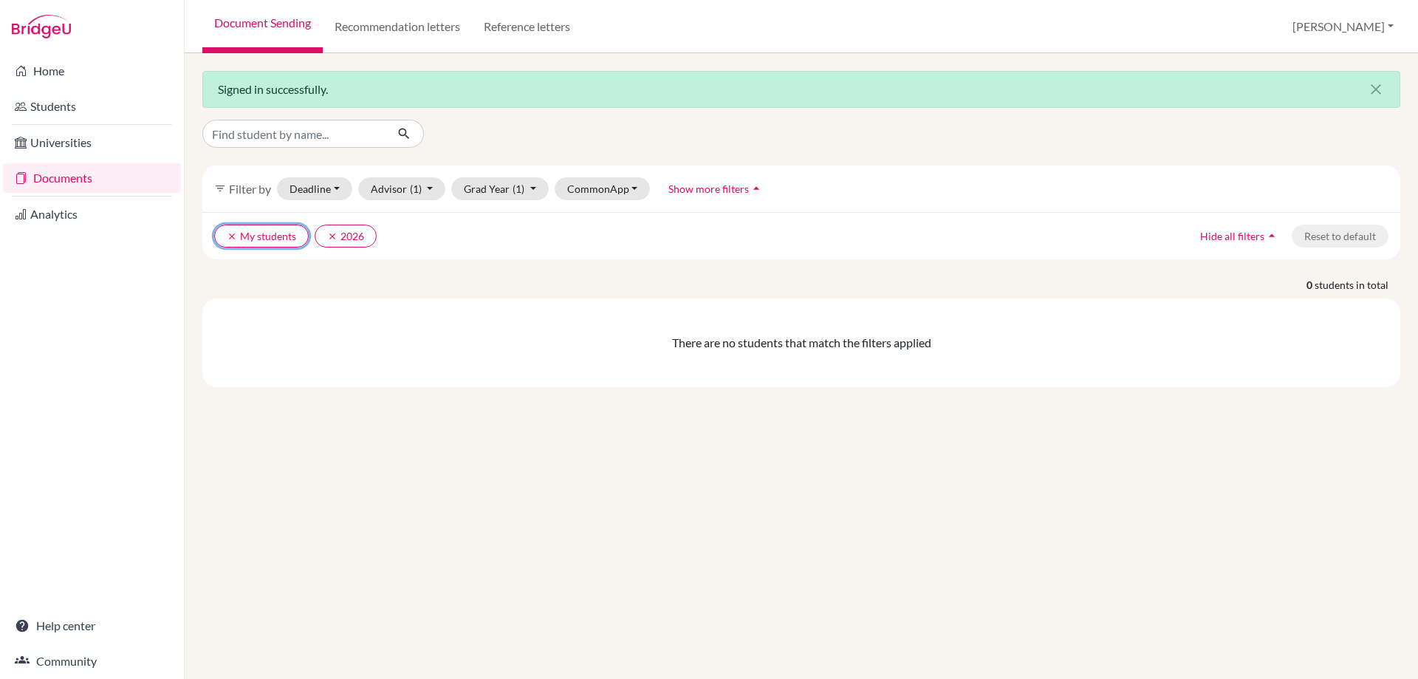
click at [248, 238] on button "clear My students" at bounding box center [261, 236] width 95 height 23
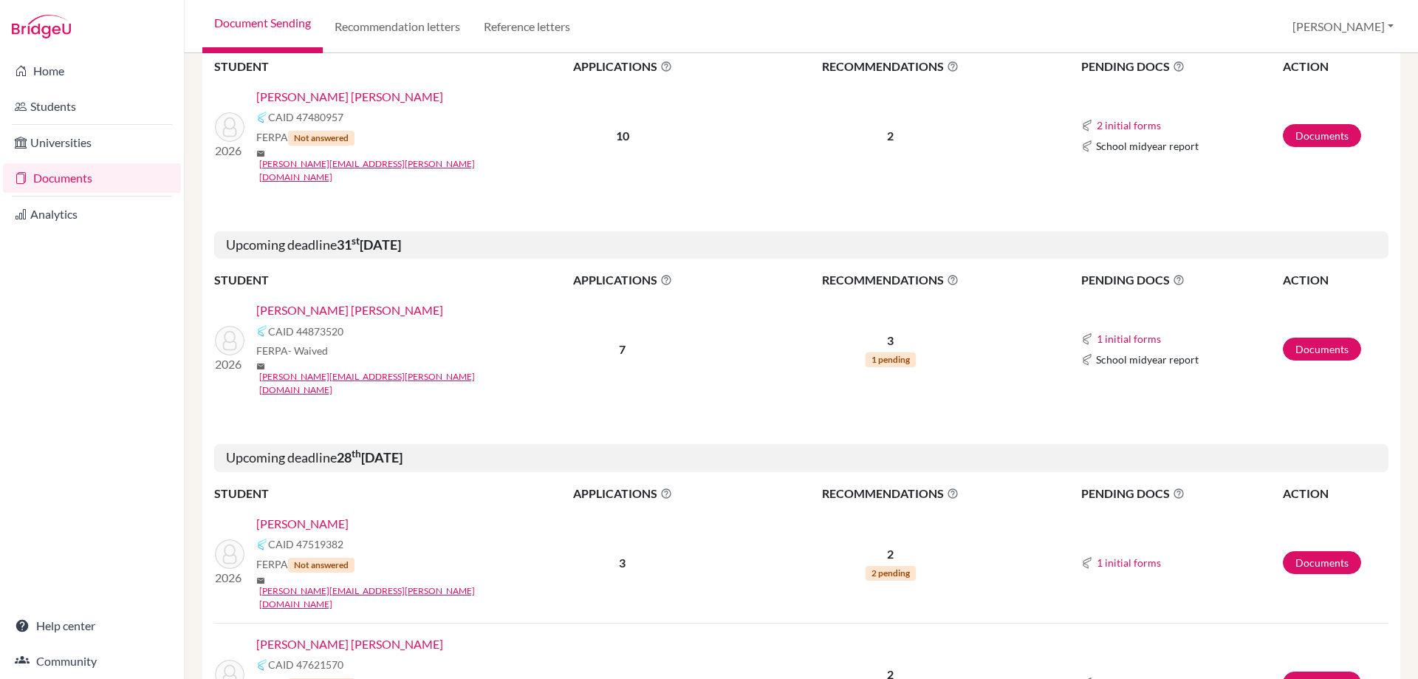
scroll to position [2142, 0]
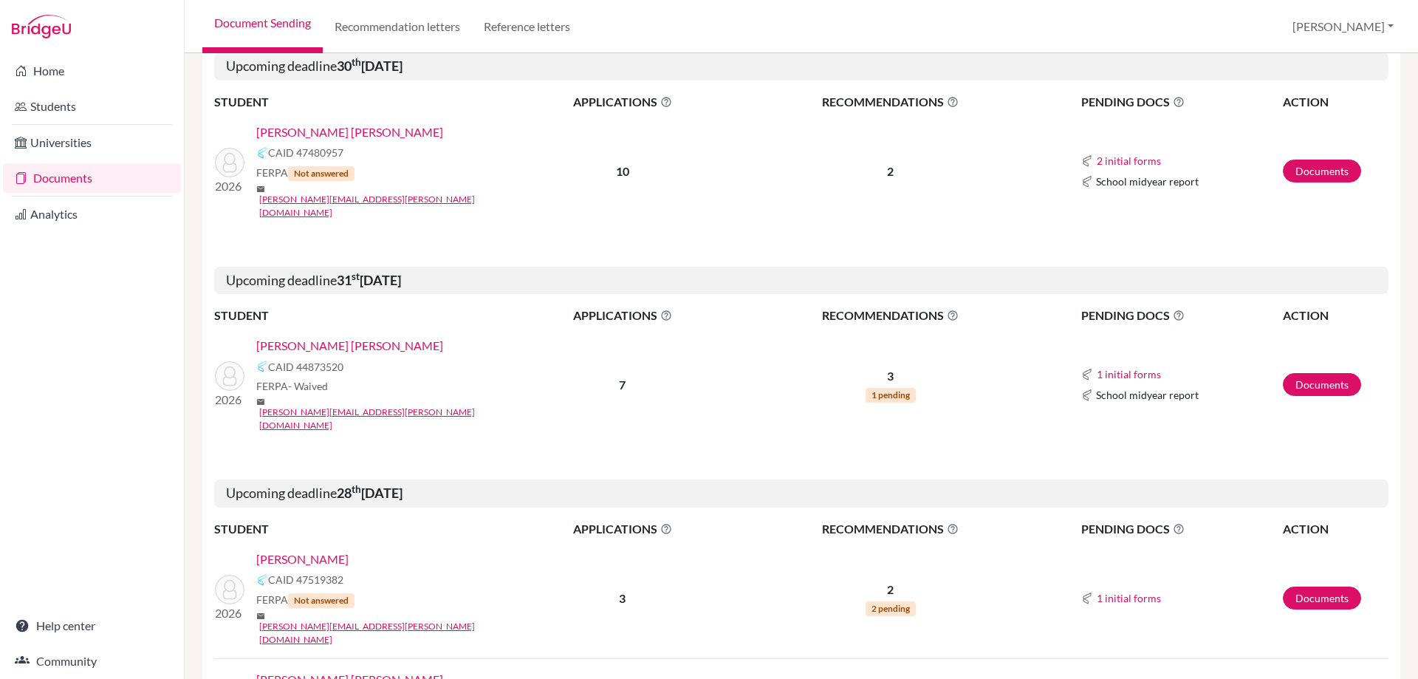
drag, startPoint x: 342, startPoint y: 342, endPoint x: 445, endPoint y: 341, distance: 103.4
click at [445, 479] on h5 "Upcoming deadline [DATE]" at bounding box center [801, 493] width 1174 height 28
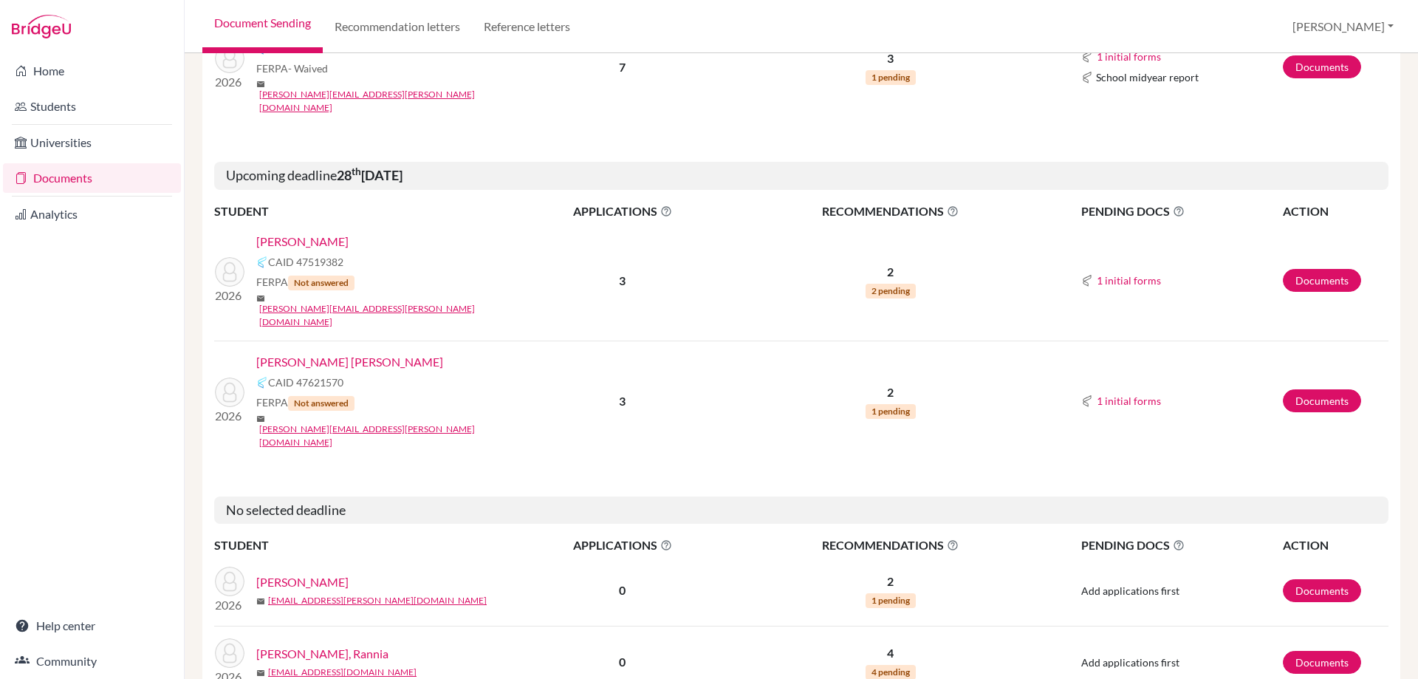
scroll to position [2472, 0]
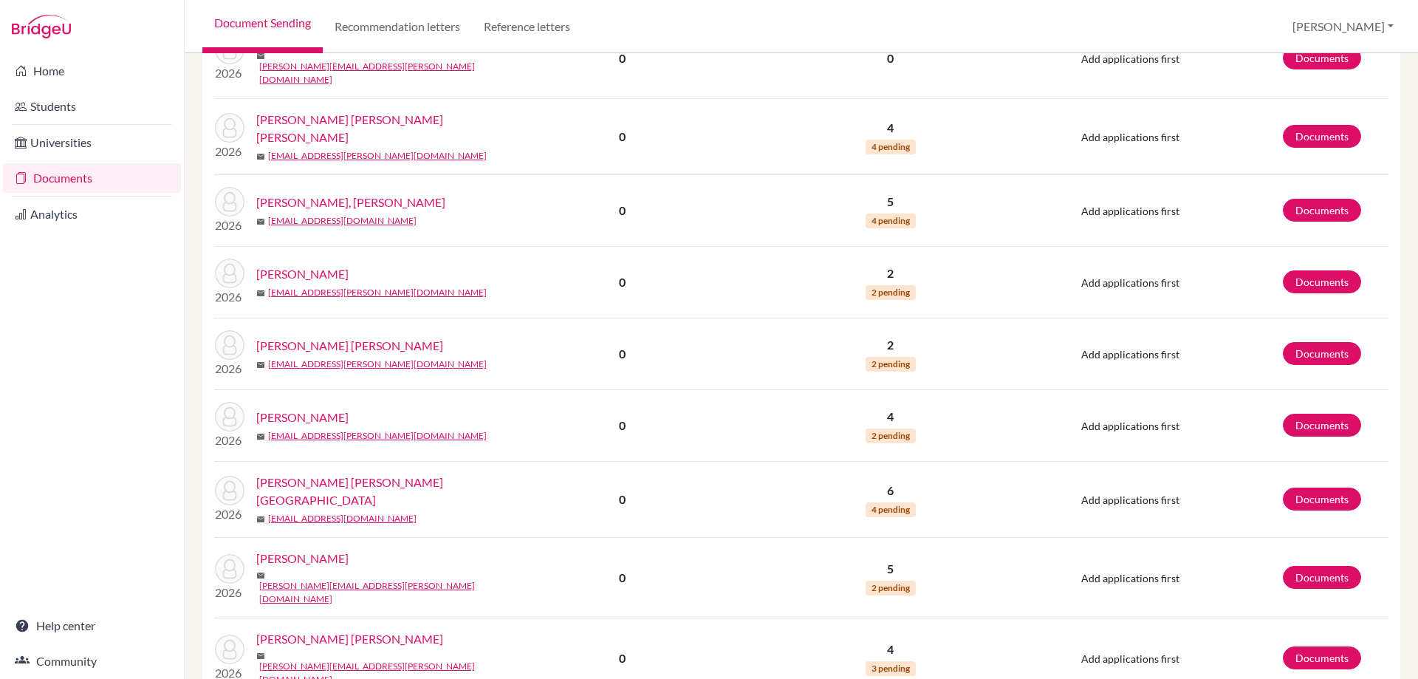
scroll to position [1333, 0]
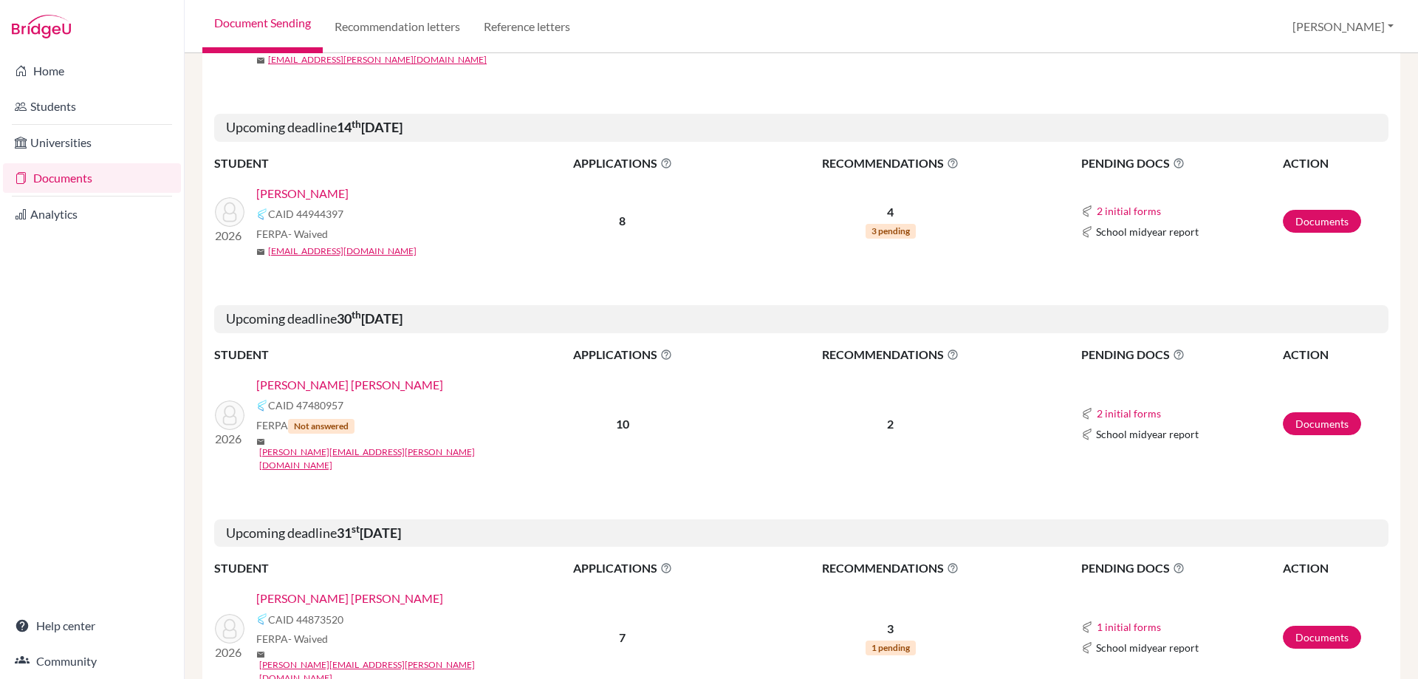
scroll to position [1921, 0]
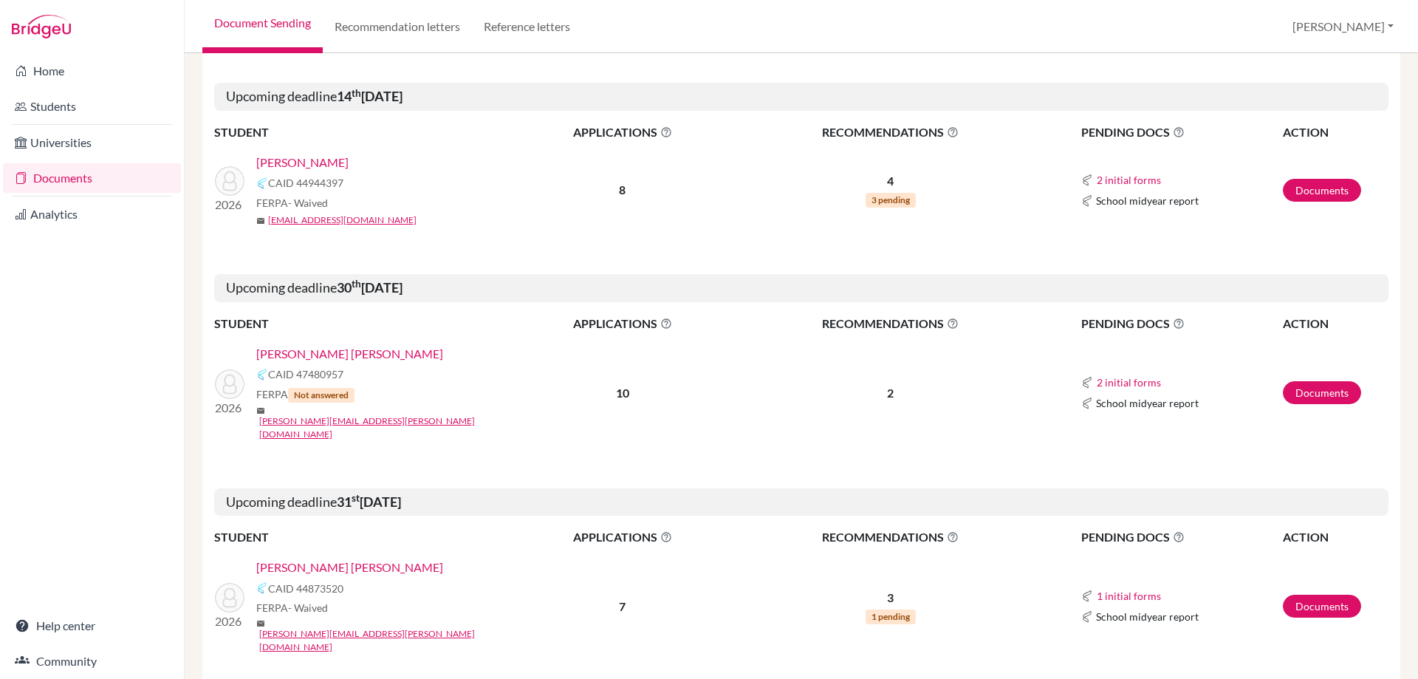
drag, startPoint x: 342, startPoint y: 369, endPoint x: 491, endPoint y: 369, distance: 149.2
click at [491, 488] on h5 "Upcoming deadline [DATE]" at bounding box center [801, 502] width 1174 height 28
drag, startPoint x: 256, startPoint y: 437, endPoint x: 355, endPoint y: 437, distance: 99.7
click at [355, 558] on div "2026 [PERSON_NAME], [PERSON_NAME] 44873520 [PERSON_NAME] [PERSON_NAME][EMAIL_AD…" at bounding box center [362, 605] width 316 height 95
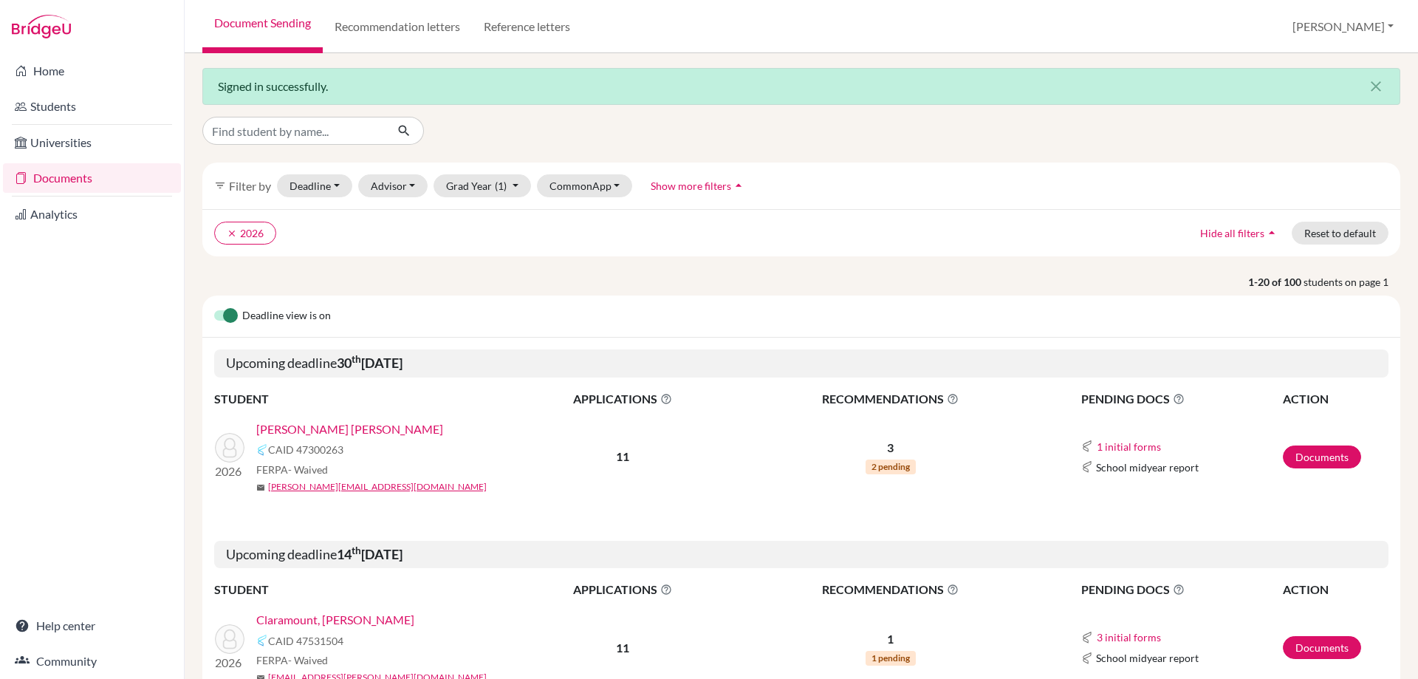
scroll to position [0, 0]
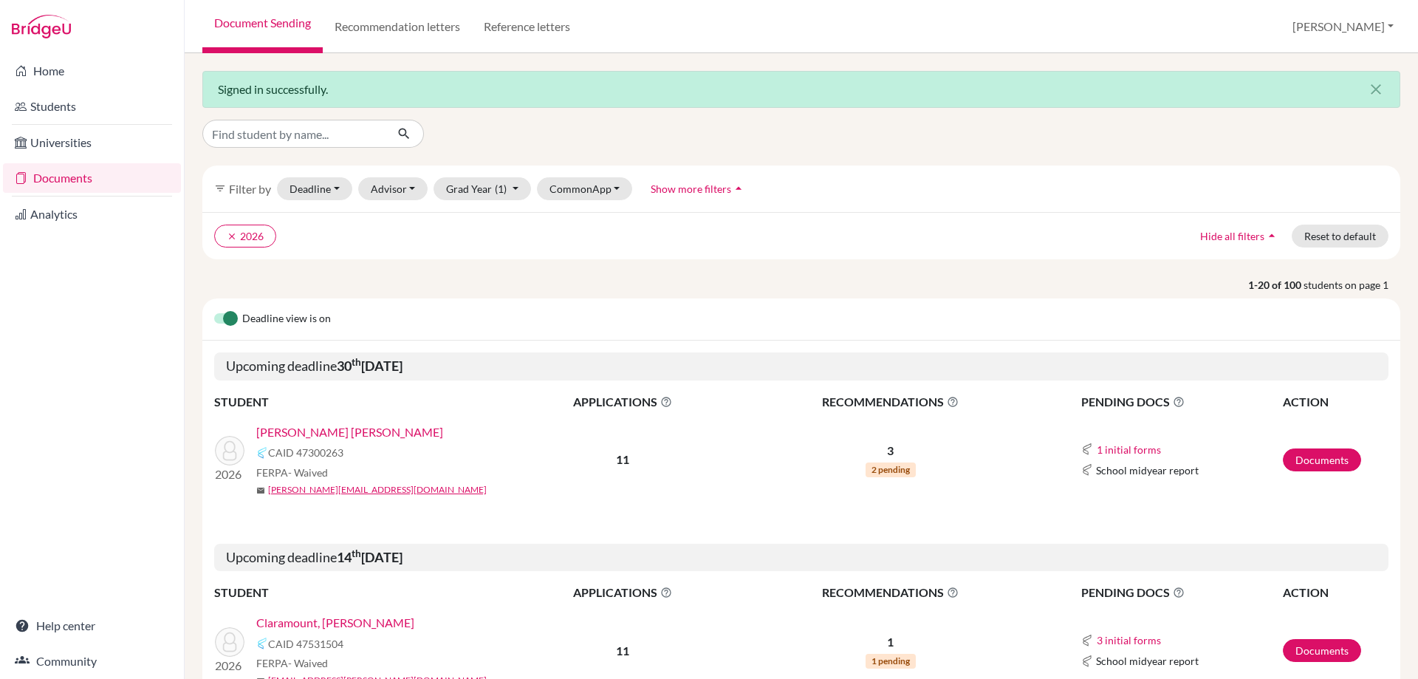
click at [1225, 239] on span "Hide all filters" at bounding box center [1232, 236] width 64 height 13
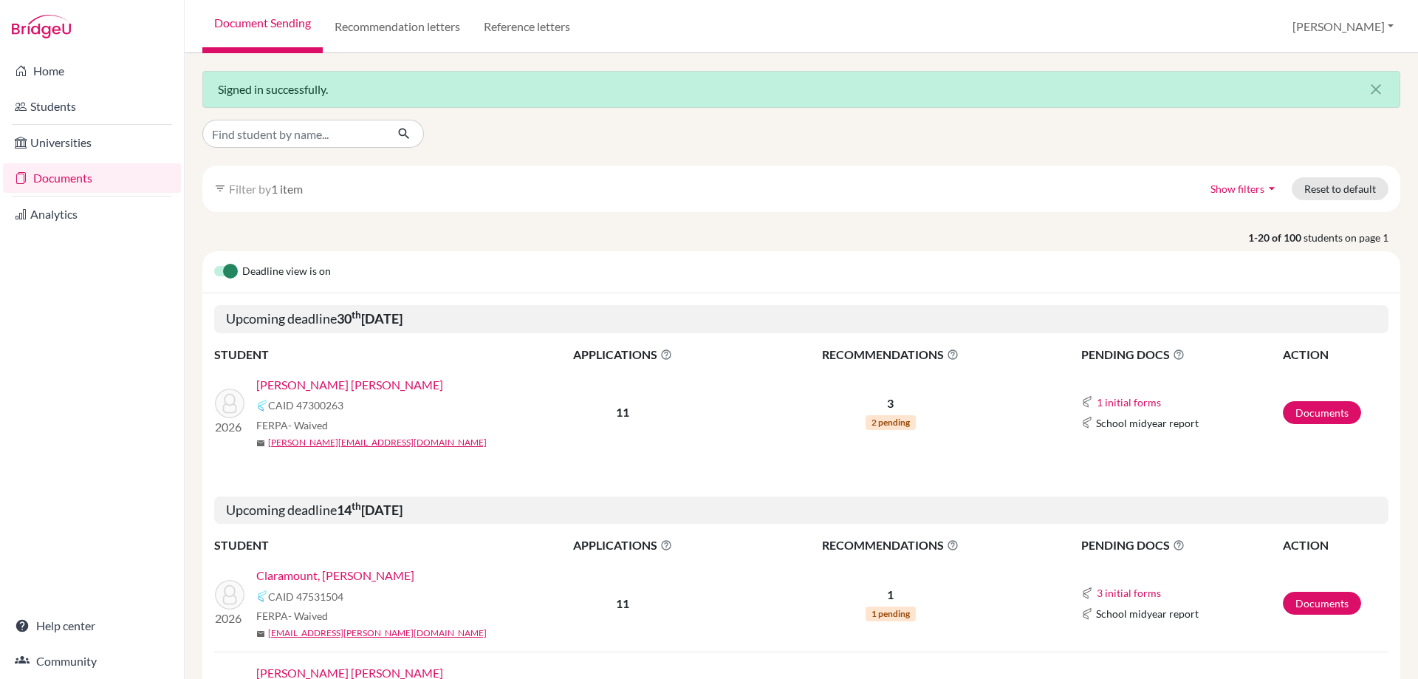
click at [1265, 192] on icon "arrow_drop_down" at bounding box center [1272, 188] width 15 height 15
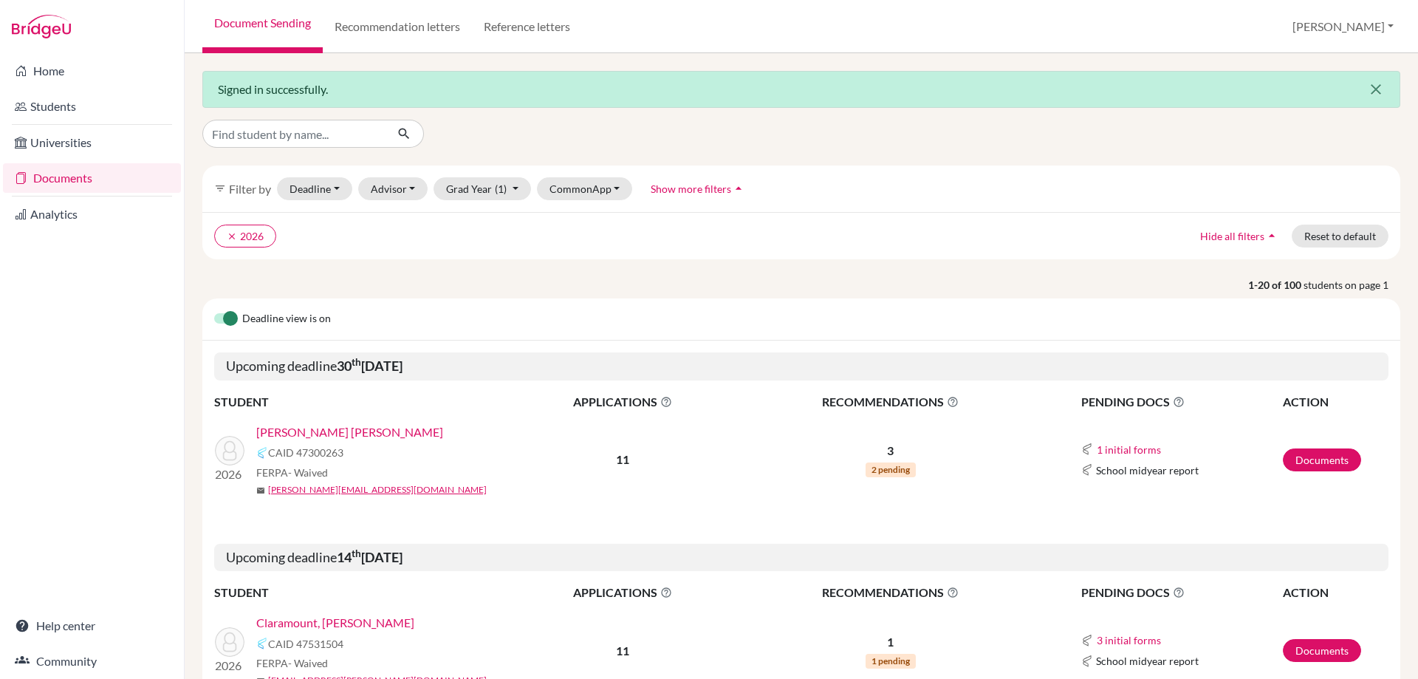
click at [1367, 94] on icon "close" at bounding box center [1376, 90] width 18 height 18
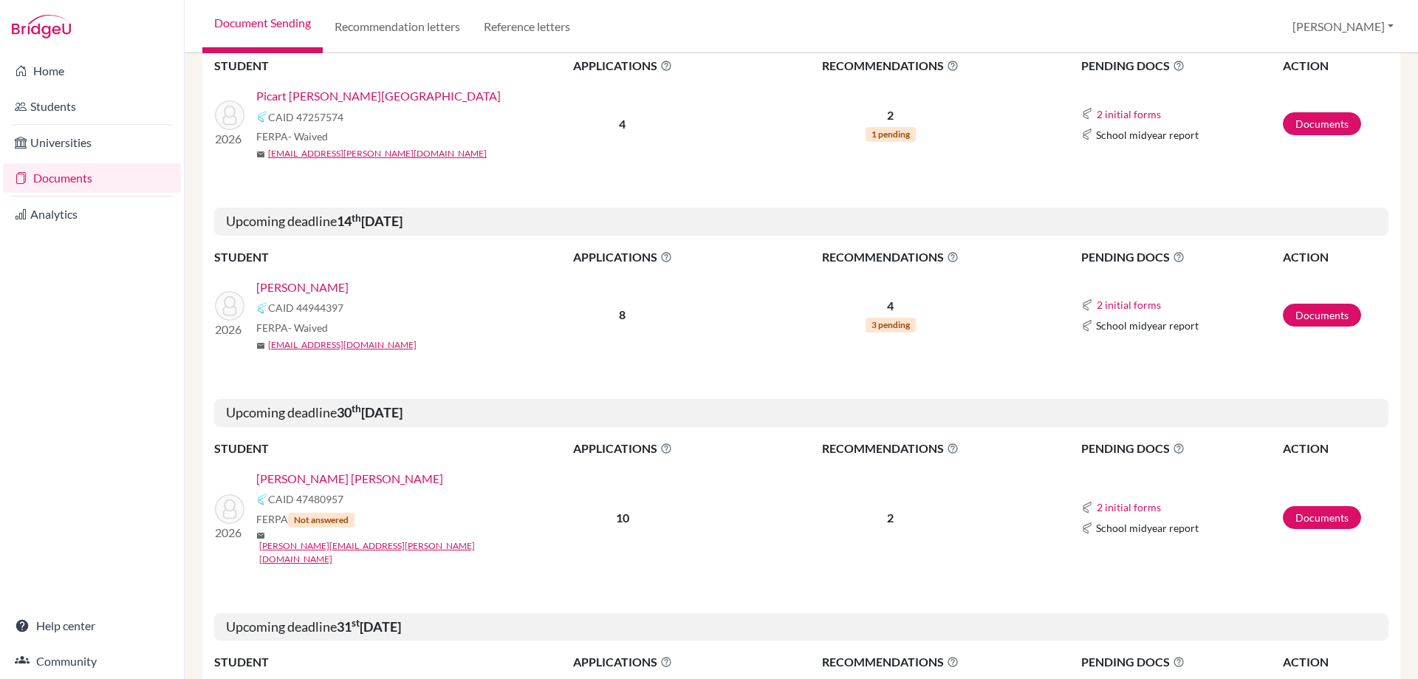
scroll to position [1773, 0]
